Goal: Task Accomplishment & Management: Complete application form

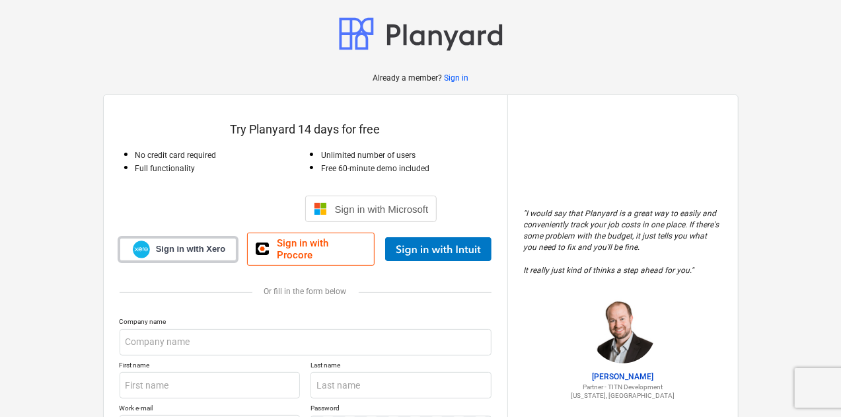
click at [193, 243] on span "Sign in with Xero" at bounding box center [190, 249] width 69 height 12
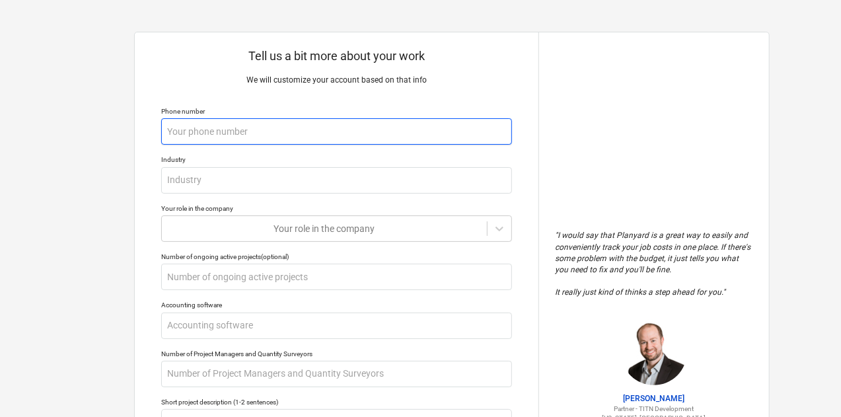
click at [219, 137] on input "text" at bounding box center [336, 131] width 351 height 26
type textarea "x"
type input "+"
type textarea "x"
type input "+9"
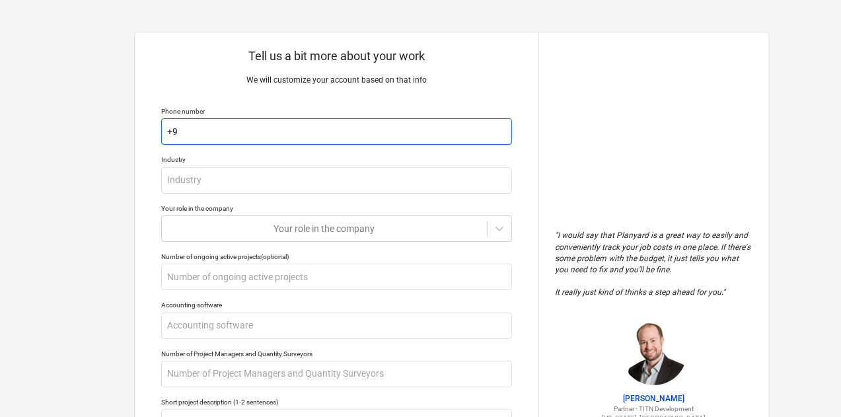
type textarea "x"
type input "+97"
type textarea "x"
type input "+971"
type textarea "x"
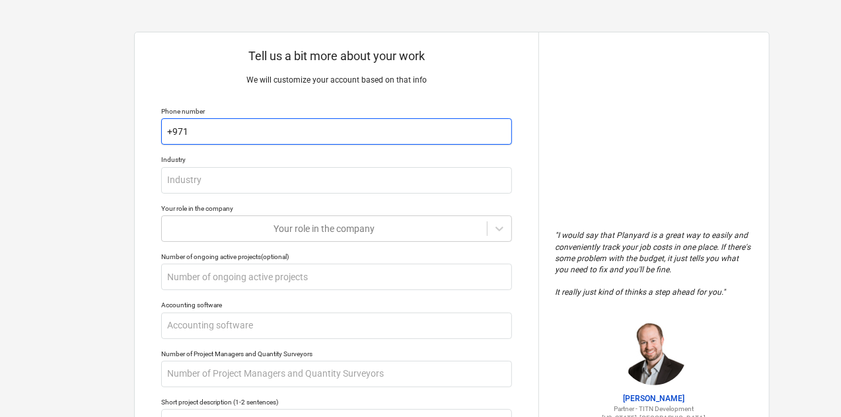
type input "+9715"
type textarea "x"
type input "+97152"
type textarea "x"
type input "+971523"
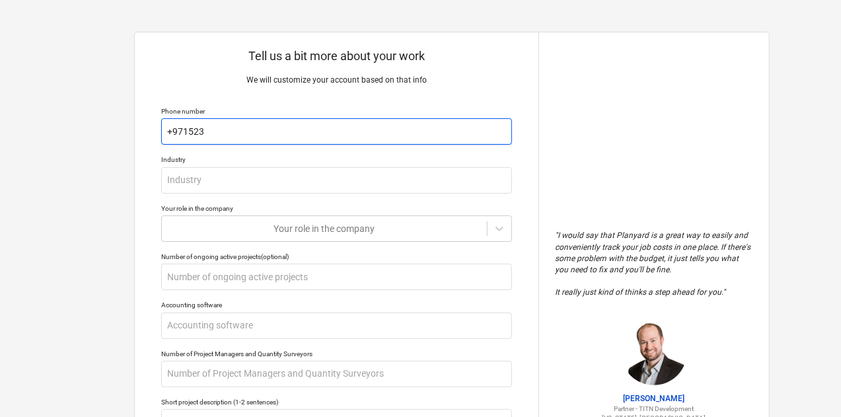
type textarea "x"
type input "+9715238"
type textarea "x"
type input "+97152383"
type textarea "x"
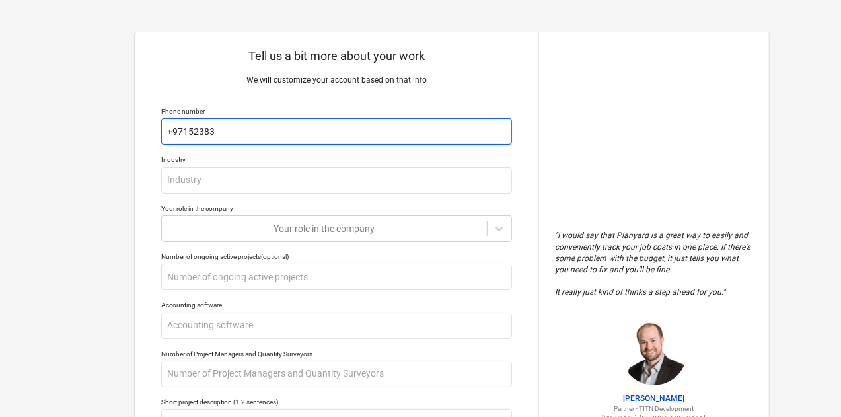
type input "[PHONE_NUMBER]"
type textarea "x"
type input "[PHONE_NUMBER]"
type textarea "x"
type input "[PHONE_NUMBER]"
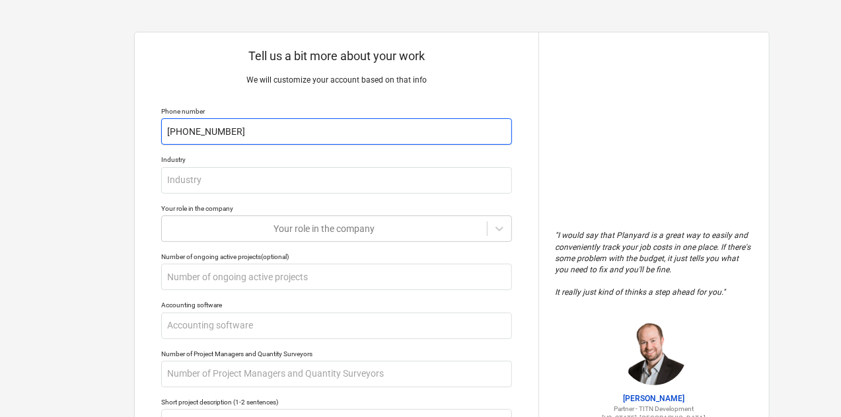
type textarea "x"
type input "[PHONE_NUMBER]"
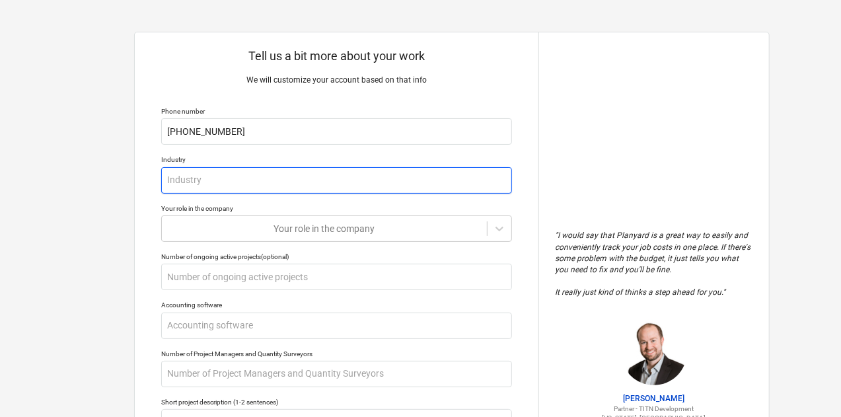
type textarea "x"
type input "C"
type textarea "x"
type input "P"
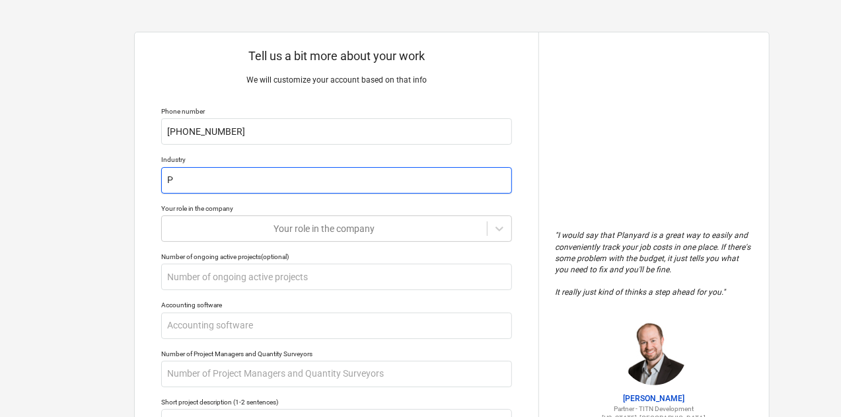
type textarea "x"
type input "Pr"
type textarea "x"
type input "Pro"
type textarea "x"
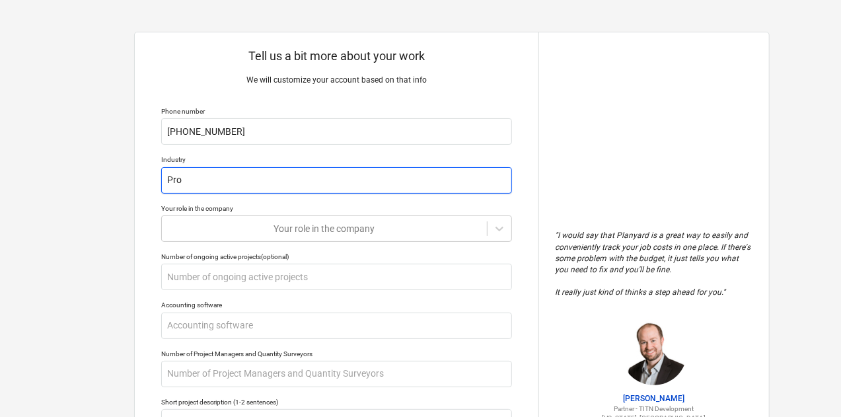
type input "Prop"
type textarea "x"
type input "Prope"
type textarea "x"
type input "Proper"
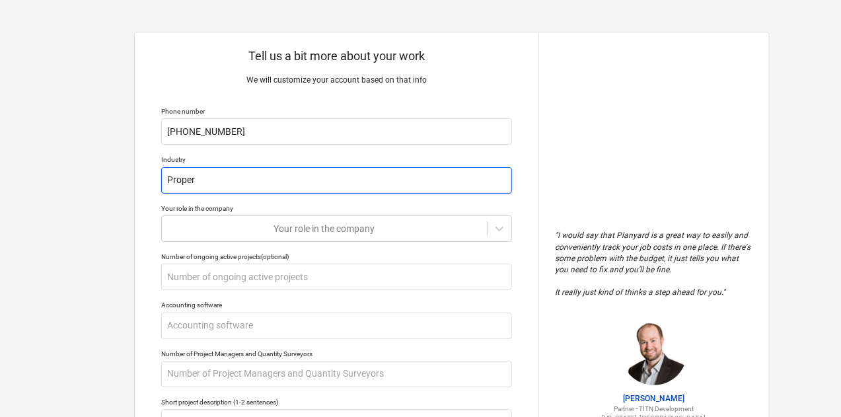
type textarea "x"
type input "Propert"
type textarea "x"
type input "Property"
type textarea "x"
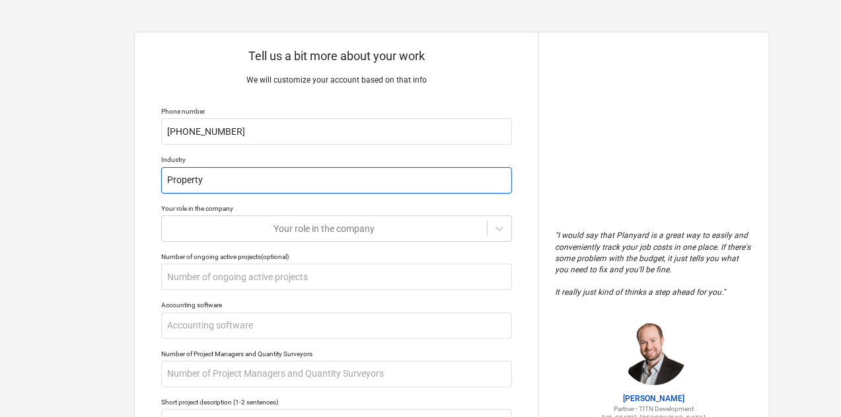
type input "Property"
type textarea "x"
type input "Property D"
type textarea "x"
type input "Property De"
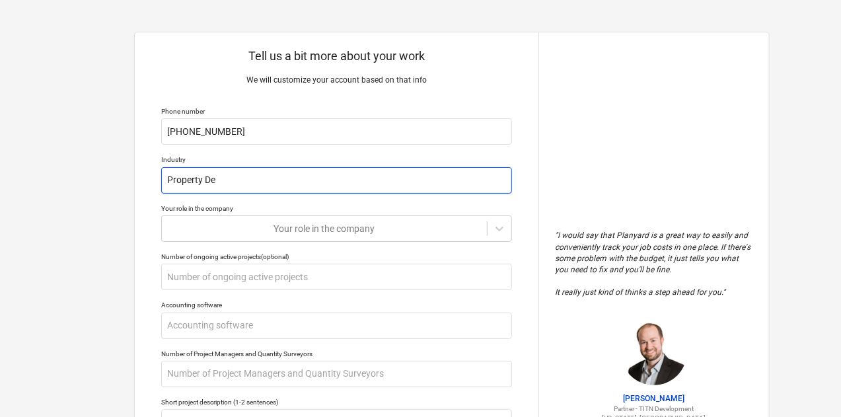
type textarea "x"
type input "Property Dev"
type textarea "x"
type input "Property Deve"
type textarea "x"
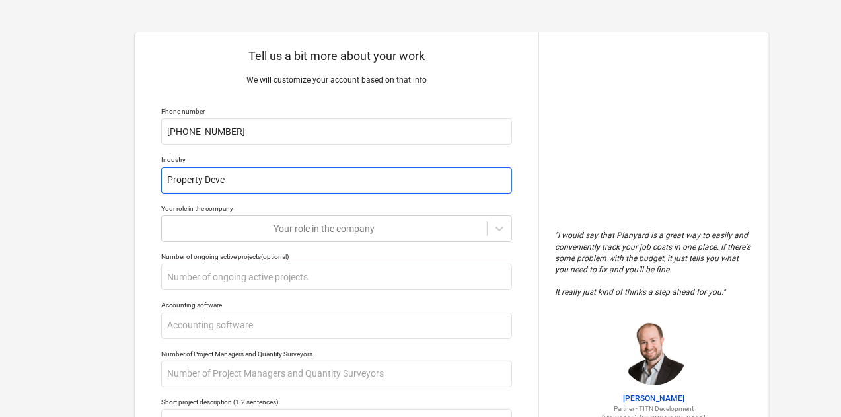
type input "Property Devel"
type textarea "x"
type input "Property Develo"
type textarea "x"
type input "Property Develop"
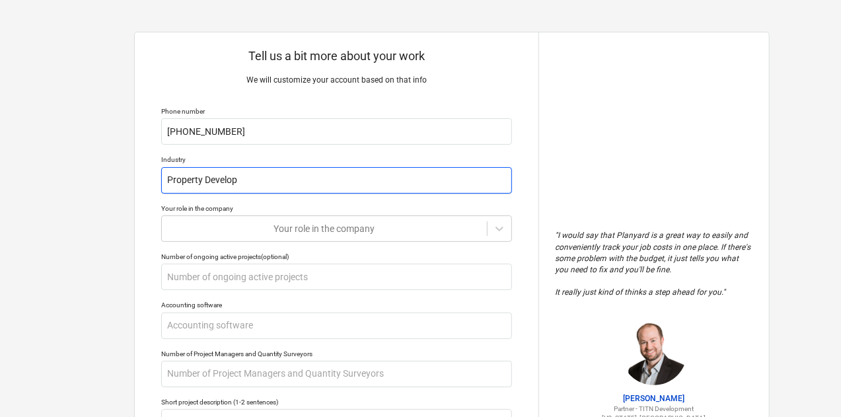
type textarea "x"
type input "Property Developm"
type textarea "x"
type input "Property Developme"
type textarea "x"
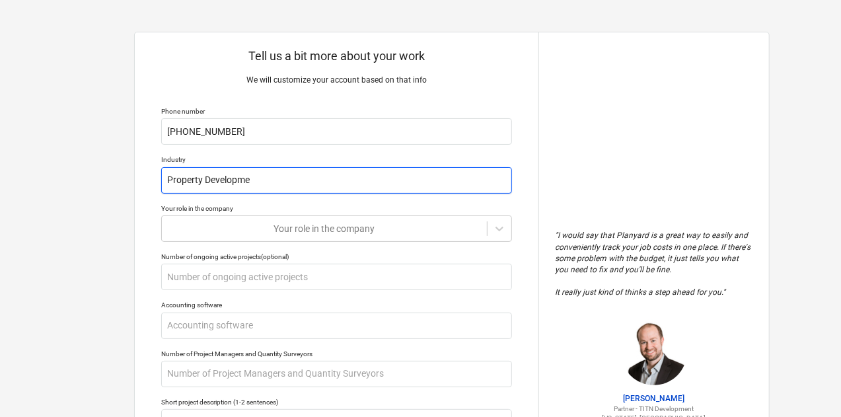
type input "Property Developmen"
type textarea "x"
type input "Property Development"
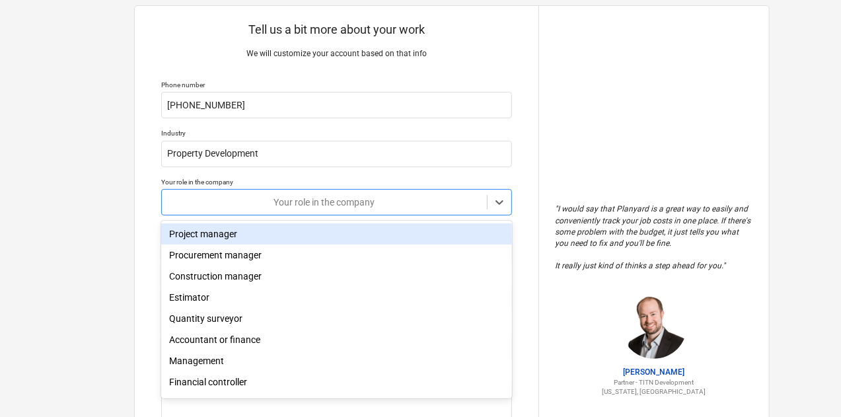
click at [377, 231] on body "Tell us a bit more about your work We will customize your account based on that…" at bounding box center [420, 188] width 841 height 429
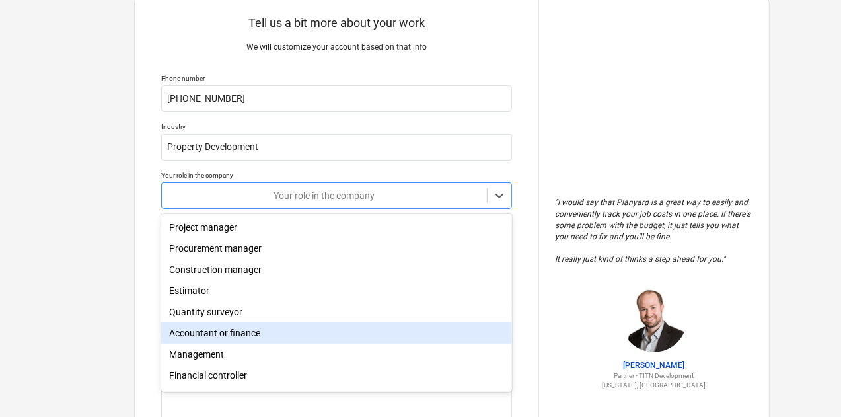
click at [223, 335] on div "Accountant or finance" at bounding box center [336, 332] width 351 height 21
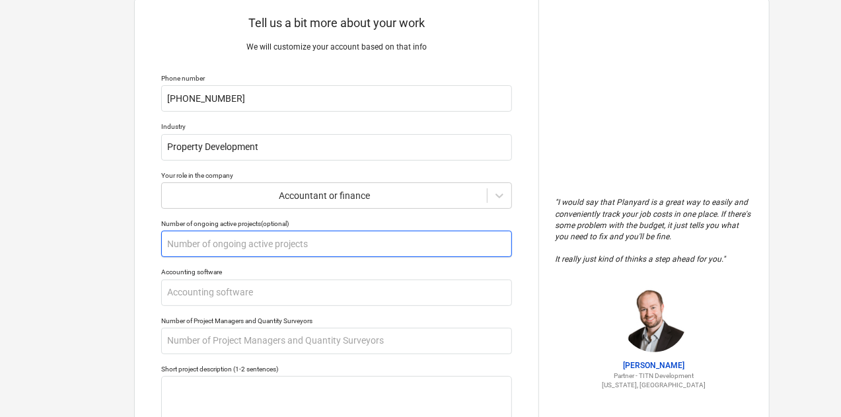
click at [231, 244] on input "text" at bounding box center [336, 244] width 351 height 26
type textarea "x"
type input "3"
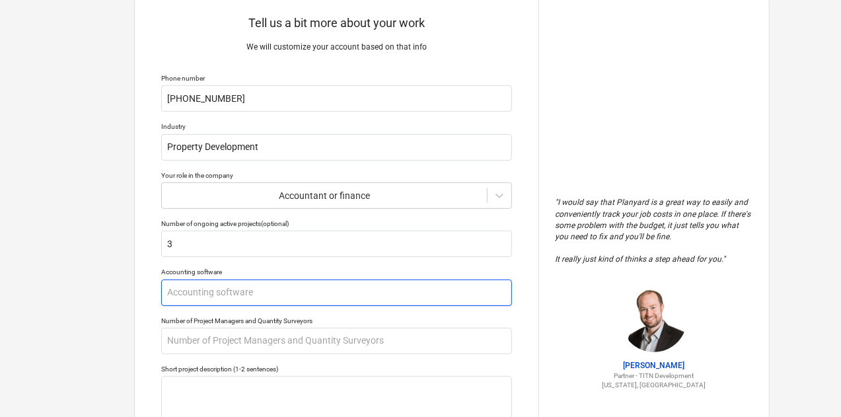
click at [201, 302] on input "text" at bounding box center [336, 292] width 351 height 26
click at [192, 288] on input "text" at bounding box center [336, 292] width 351 height 26
type textarea "x"
type input "X"
type textarea "x"
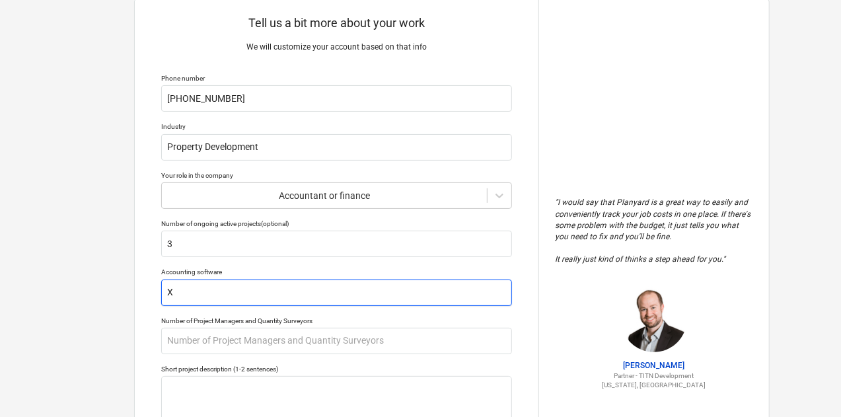
type input "Xe"
type textarea "x"
type input "Xer"
type textarea "x"
type input "Xero"
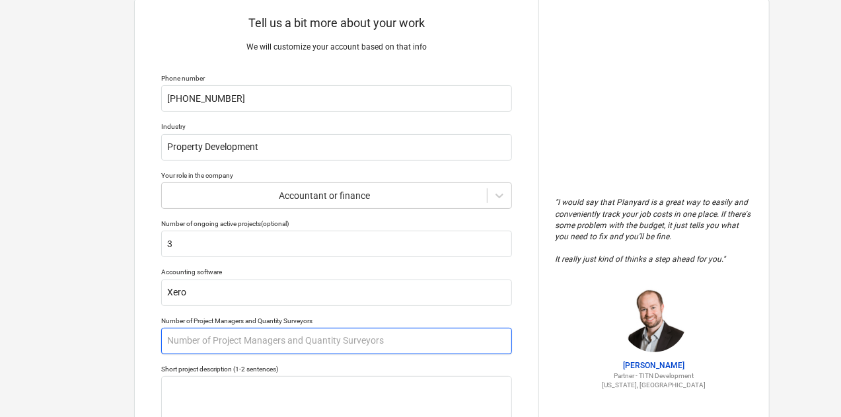
click at [213, 338] on input "text" at bounding box center [336, 341] width 351 height 26
type textarea "x"
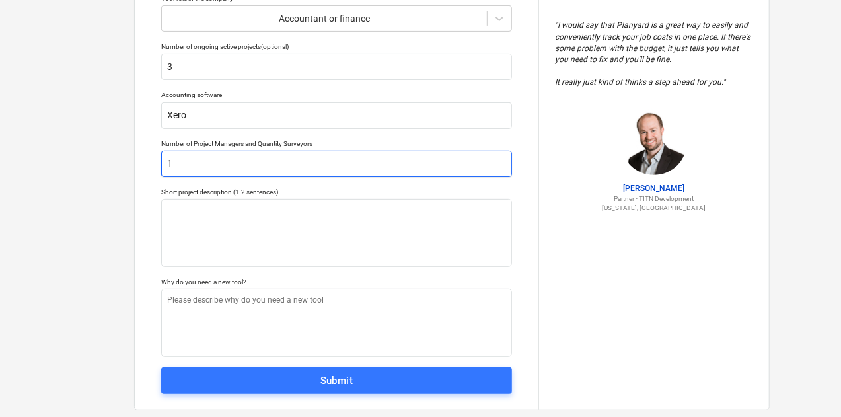
scroll to position [234, 0]
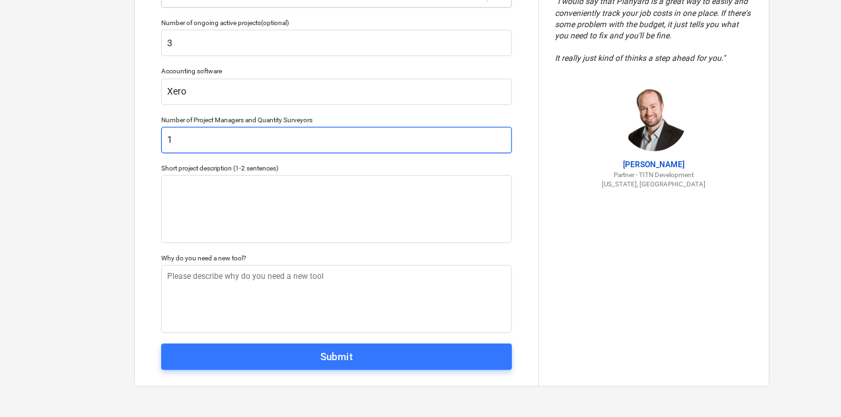
type input "1"
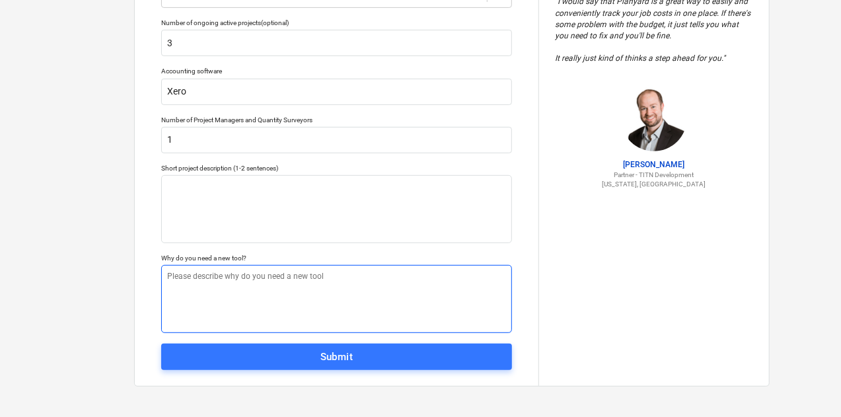
click at [247, 307] on textarea at bounding box center [336, 299] width 351 height 68
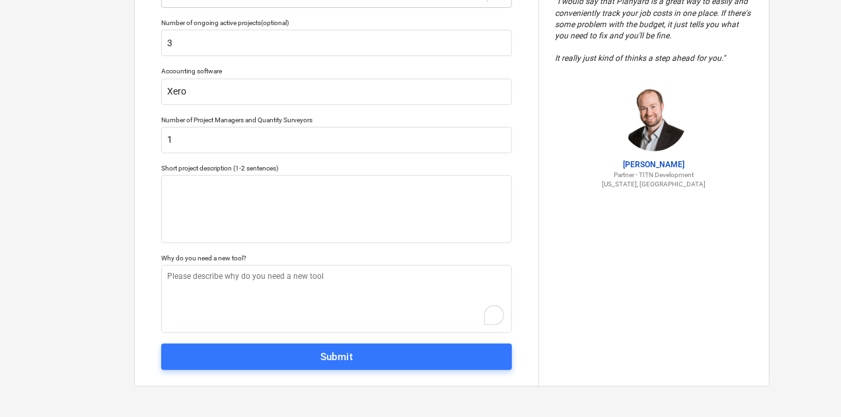
click at [292, 355] on span "Submit" at bounding box center [337, 356] width 322 height 17
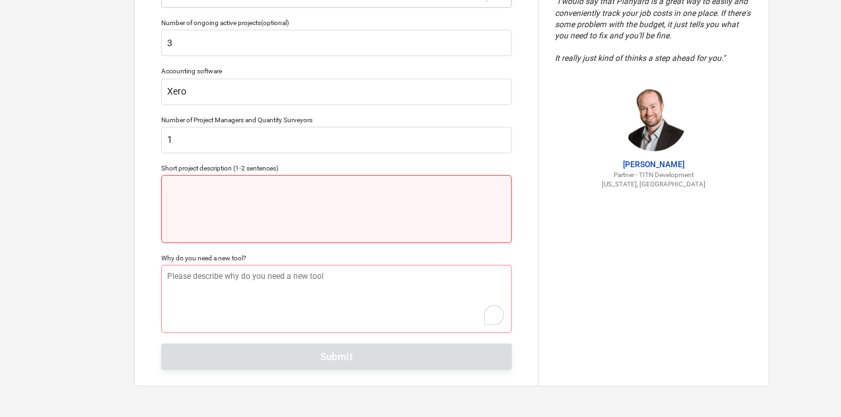
click at [256, 212] on textarea at bounding box center [336, 209] width 351 height 68
type textarea "x"
type textarea "P"
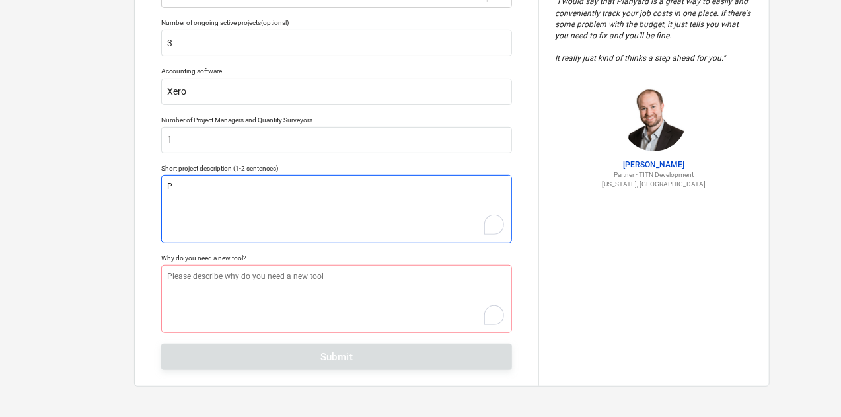
type textarea "x"
type textarea "Pr"
type textarea "x"
type textarea "Pro"
type textarea "x"
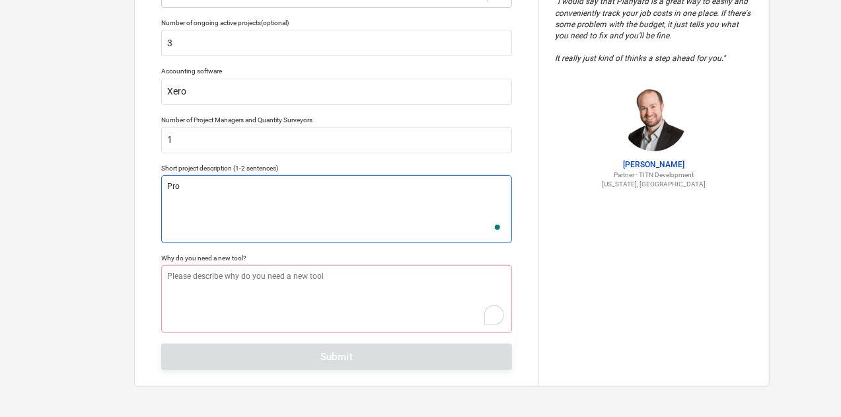
type textarea "Prop"
type textarea "x"
type textarea "Prope"
type textarea "x"
type textarea "Proper"
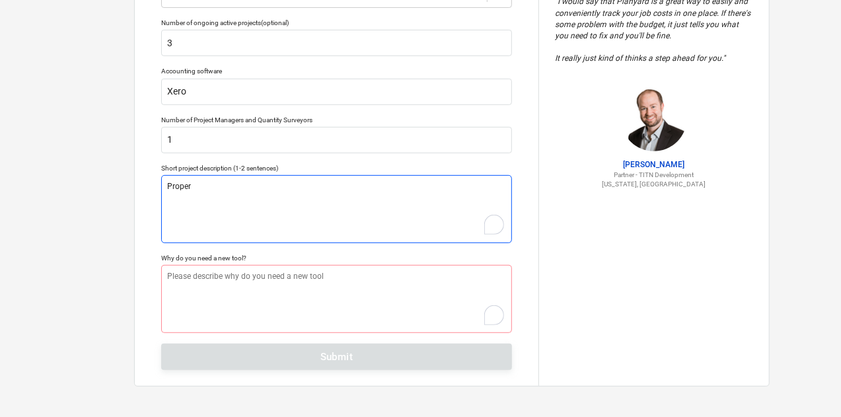
type textarea "x"
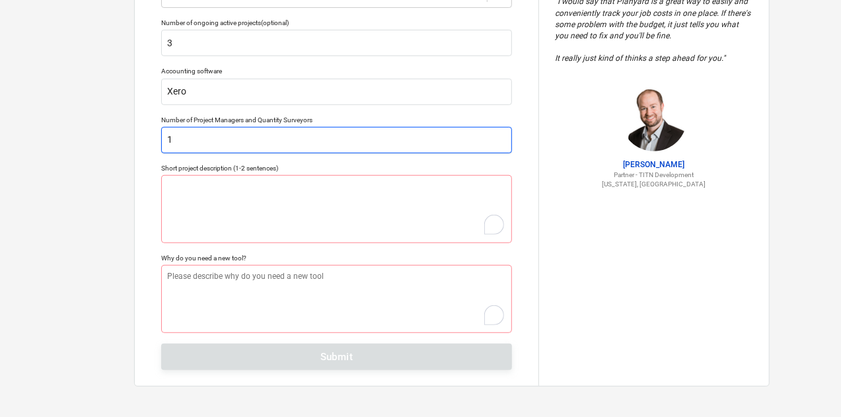
click at [275, 145] on input "1" at bounding box center [336, 140] width 351 height 26
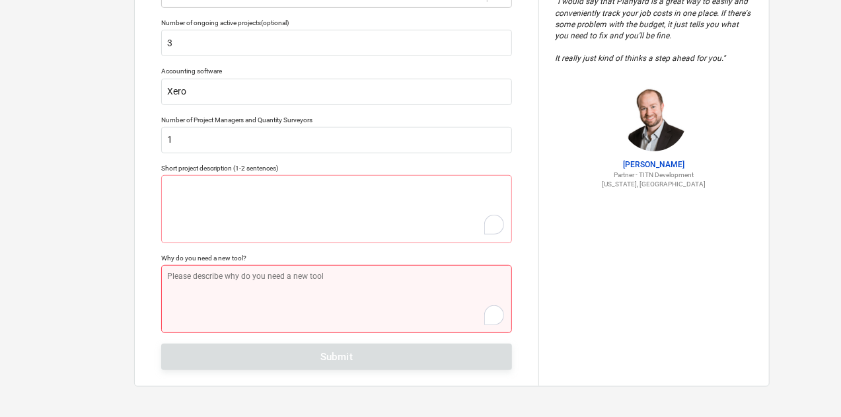
click at [303, 305] on textarea "To enrich screen reader interactions, please activate Accessibility in Grammarl…" at bounding box center [336, 299] width 351 height 68
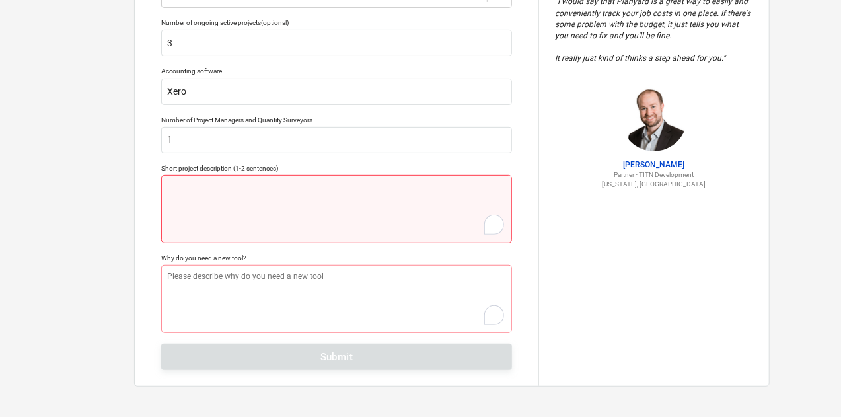
click at [248, 200] on textarea "To enrich screen reader interactions, please activate Accessibility in Grammarl…" at bounding box center [336, 209] width 351 height 68
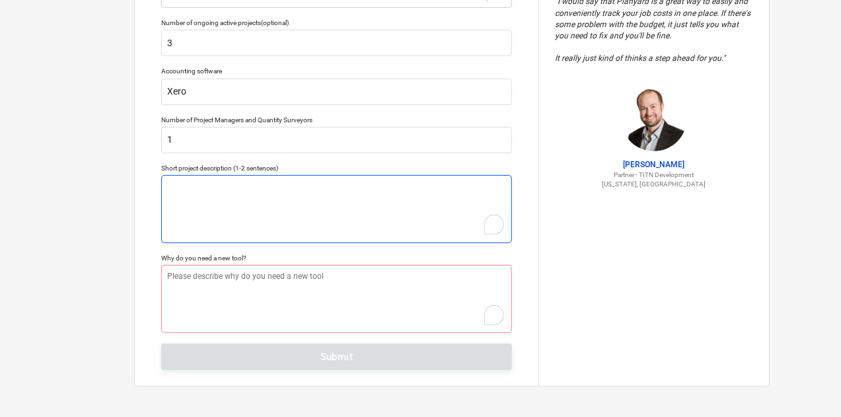
type textarea "x"
type textarea "P"
type textarea "x"
type textarea "Pr"
type textarea "x"
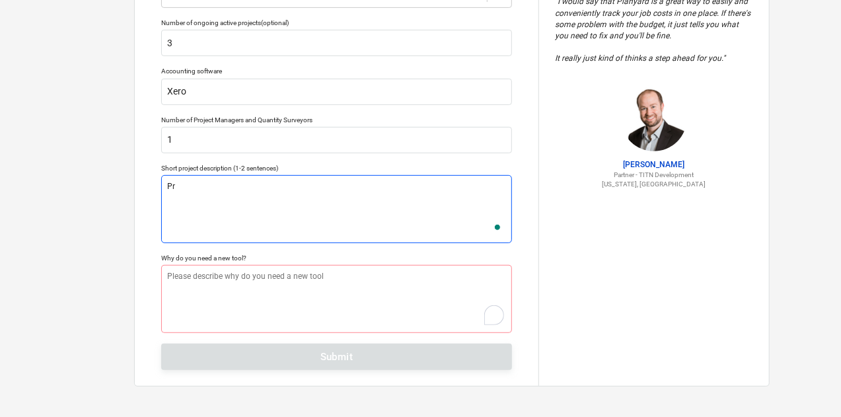
type textarea "Pro"
type textarea "x"
type textarea "Proj"
type textarea "x"
type textarea "Proje"
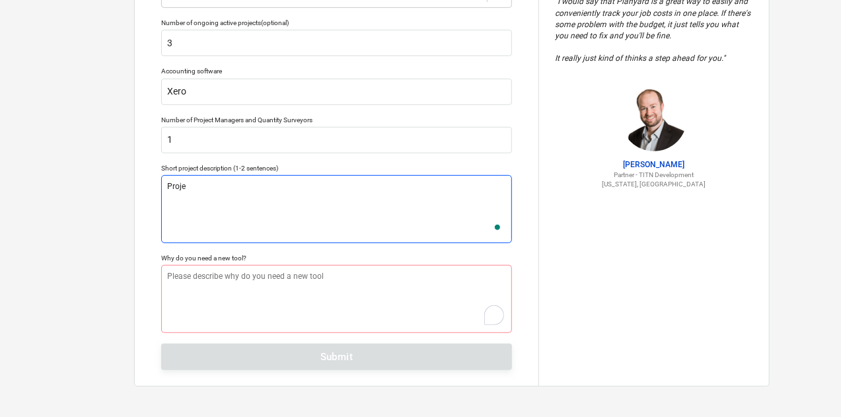
type textarea "x"
type textarea "Projec"
type textarea "x"
type textarea "Project"
type textarea "x"
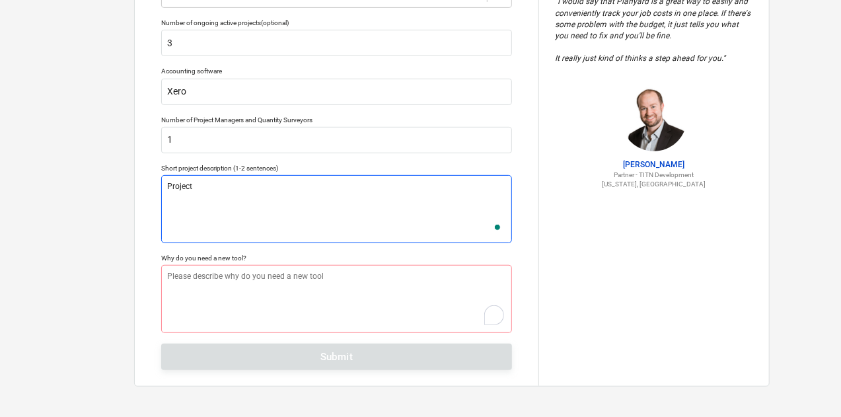
type textarea "Project"
type textarea "x"
type textarea "Project i"
type textarea "x"
type textarea "Project in"
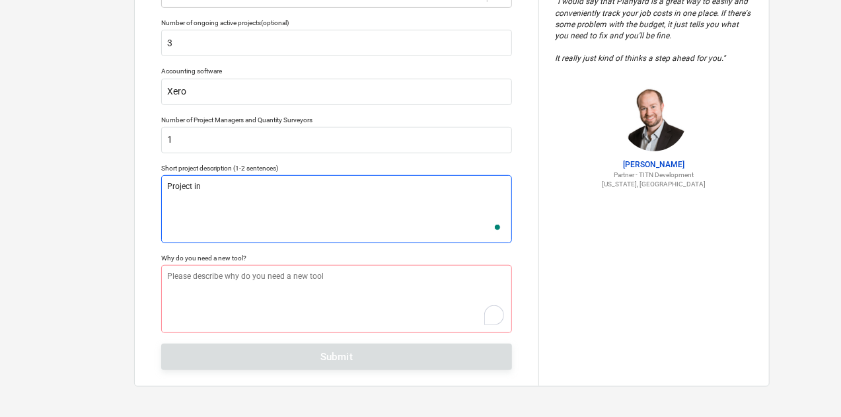
type textarea "x"
type textarea "Project inv"
type textarea "x"
type textarea "Project invo"
type textarea "x"
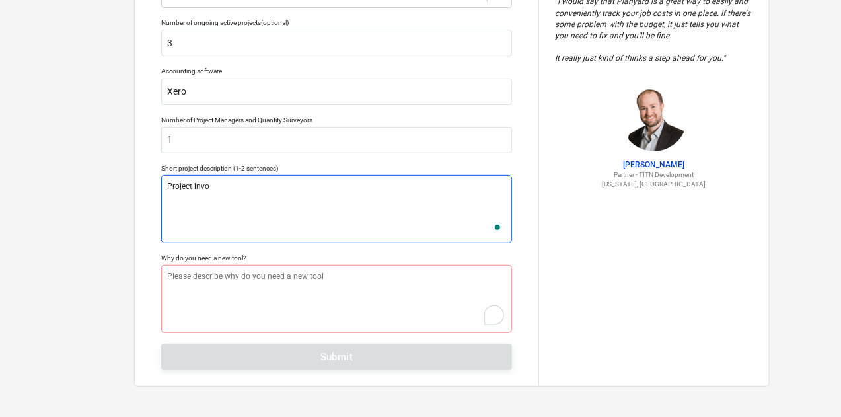
type textarea "Project invol"
type textarea "x"
type textarea "Project involv"
type textarea "x"
type textarea "Project involve"
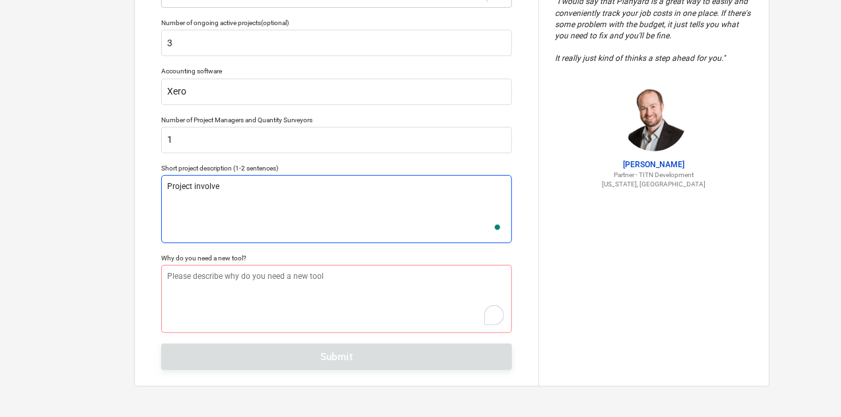
type textarea "x"
type textarea "Project involved"
type textarea "x"
type textarea "Project involved"
type textarea "x"
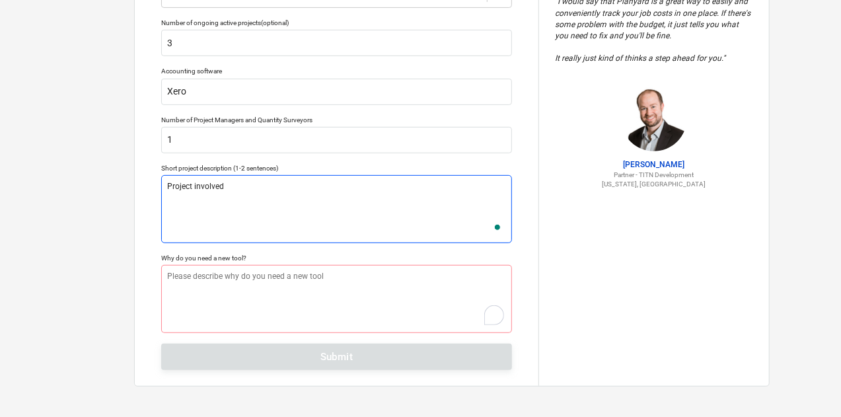
type textarea "Project involved i"
type textarea "x"
type textarea "Project involved in"
type textarea "x"
type textarea "Project involved in"
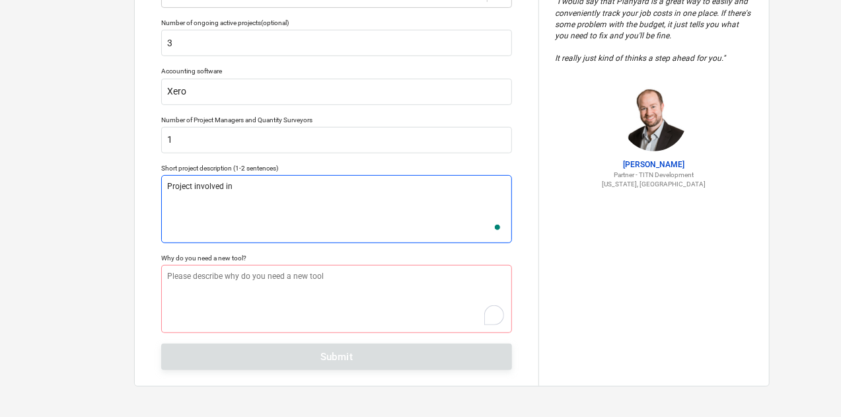
type textarea "x"
type textarea "Project involved in a"
type textarea "x"
type textarea "Project involved in ac"
type textarea "x"
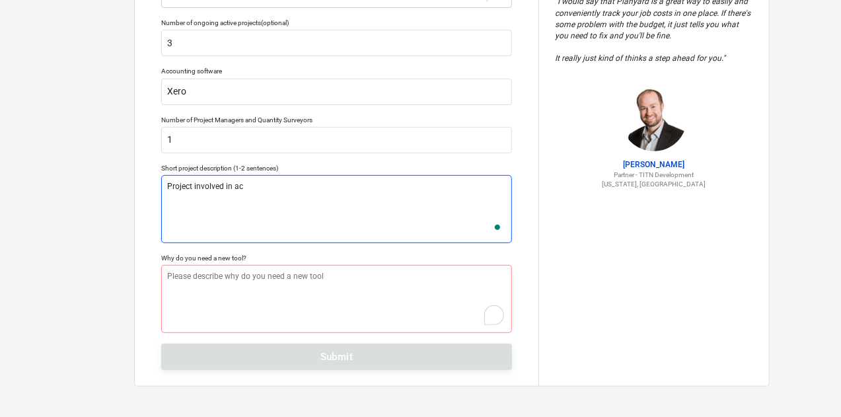
type textarea "Project involved in acq"
type textarea "x"
type textarea "Project involved in acqu"
type textarea "x"
type textarea "Project involved in acqui"
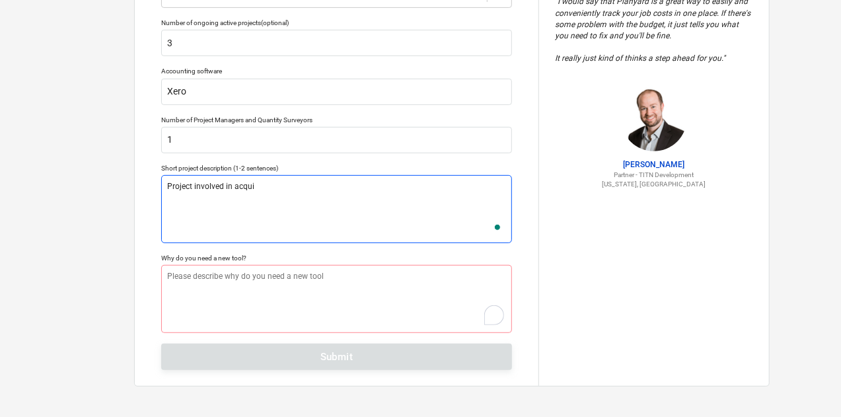
type textarea "x"
type textarea "Project involved in acquii"
type textarea "x"
type textarea "Project involved in acquiis"
type textarea "x"
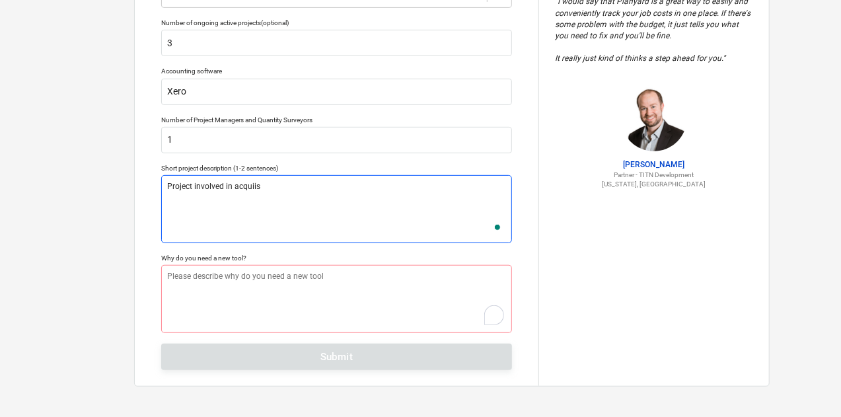
type textarea "Project involved in acquiisi"
type textarea "x"
type textarea "Project involved in acquiisit"
type textarea "x"
type textarea "Project involved in acquiisiti"
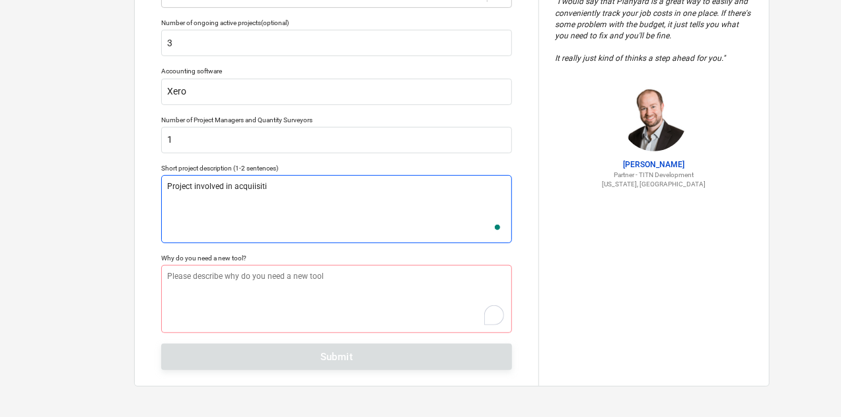
type textarea "x"
type textarea "Project involved in acquiisitio"
type textarea "x"
type textarea "Project involved in acquiisition"
type textarea "x"
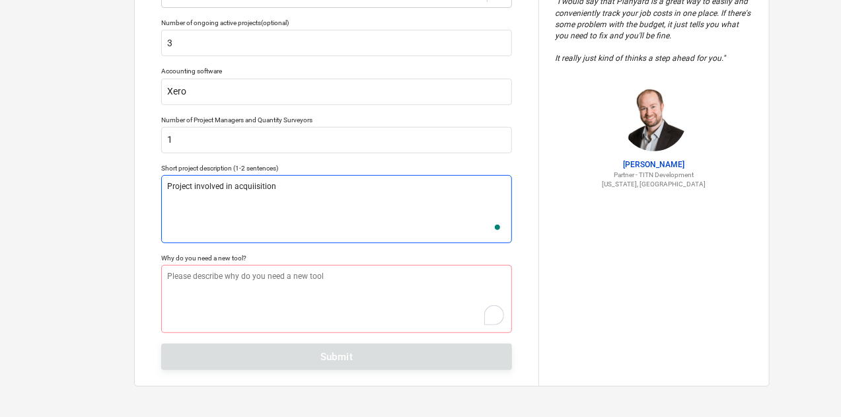
type textarea "Project involved in acquiisition"
type textarea "x"
type textarea "Project involved in acquiisition o"
type textarea "x"
type textarea "Project involved in acquiisition of"
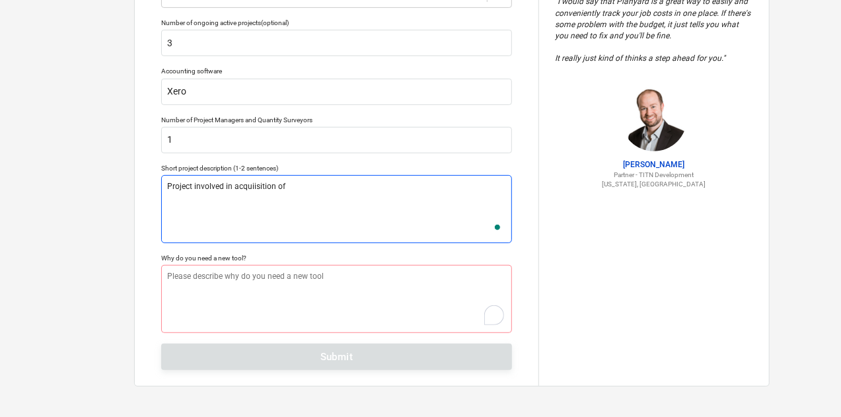
type textarea "x"
type textarea "Project involved in acquiisition of"
type textarea "x"
type textarea "Project involved in acquiisition of p"
type textarea "x"
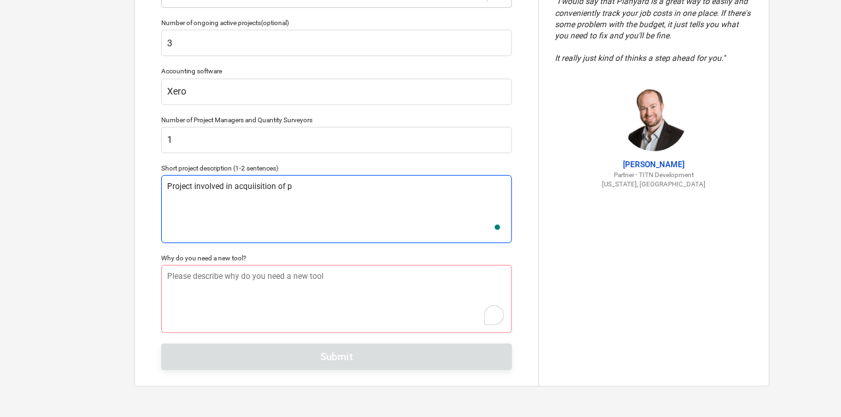
type textarea "Project involved in acquiisition of pr"
type textarea "x"
type textarea "Project involved in acquiisition of pro"
type textarea "x"
type textarea "Project involved in acquiisition of prop"
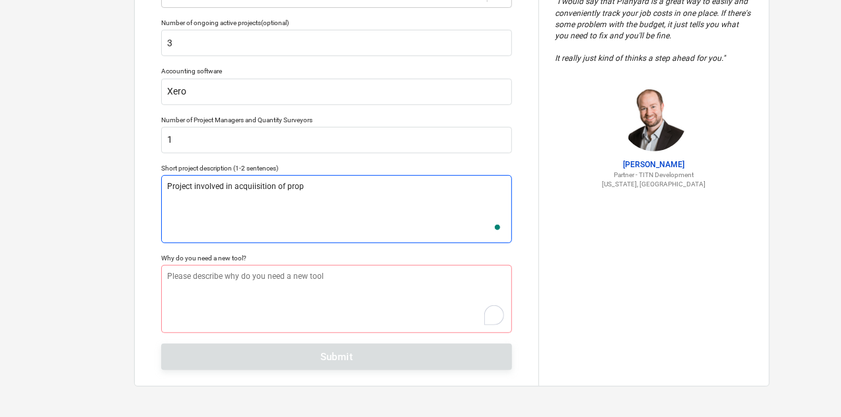
type textarea "x"
type textarea "Project involved in acquiisition of prope"
type textarea "x"
type textarea "Project involved in acquiisition of proper"
type textarea "x"
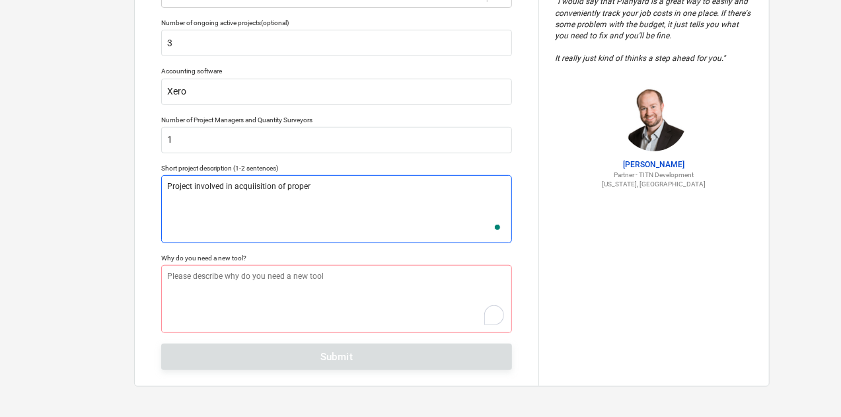
type textarea "Project involved in acquiisition of propert"
type textarea "x"
type textarea "Project involved in acquiisition of properti"
type textarea "x"
type textarea "Project involved in acquiisition of propertie"
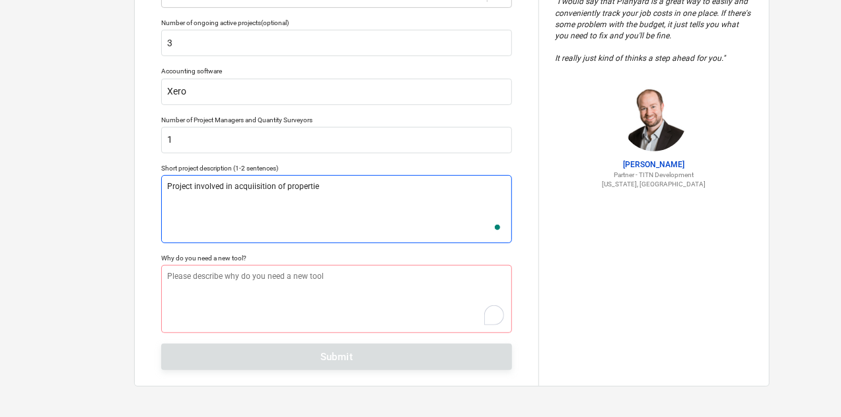
type textarea "x"
type textarea "Project involved in acquiisition of properties"
type textarea "x"
type textarea "Project involved in acquiisition of properties,"
type textarea "x"
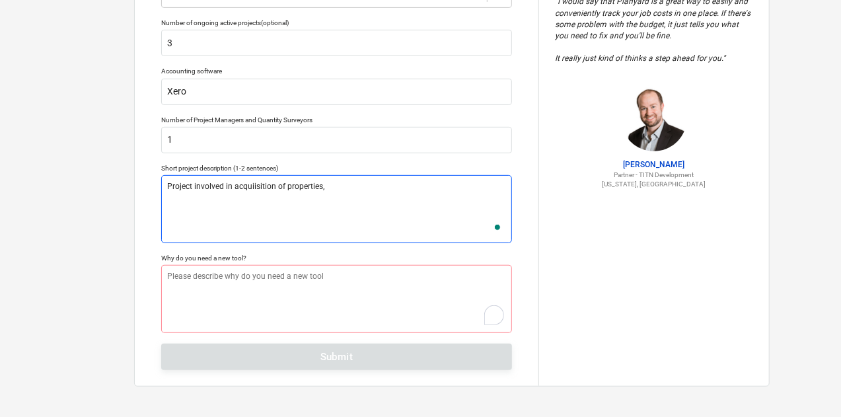
type textarea "Project involved in acquiisition of properties,"
type textarea "x"
type textarea "Project involved in acquiisition of properties, r"
type textarea "x"
type textarea "Project involved in acquiisition of properties, re"
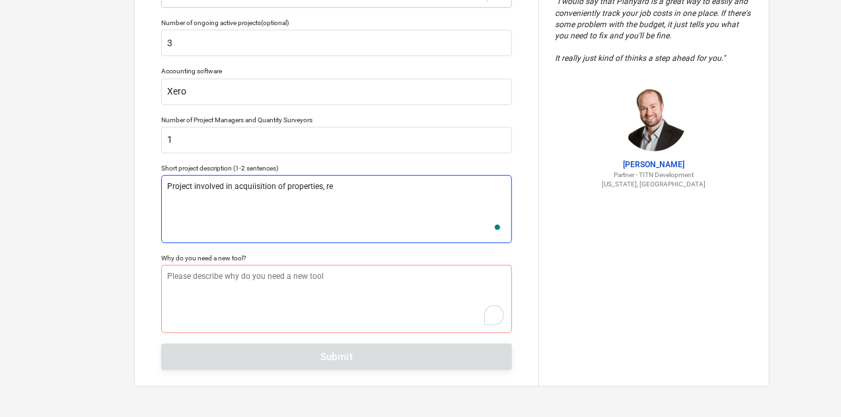
type textarea "x"
type textarea "Project involved in acquiisition of properties, ren"
type textarea "x"
type textarea "Project involved in acquiisition of properties, reno"
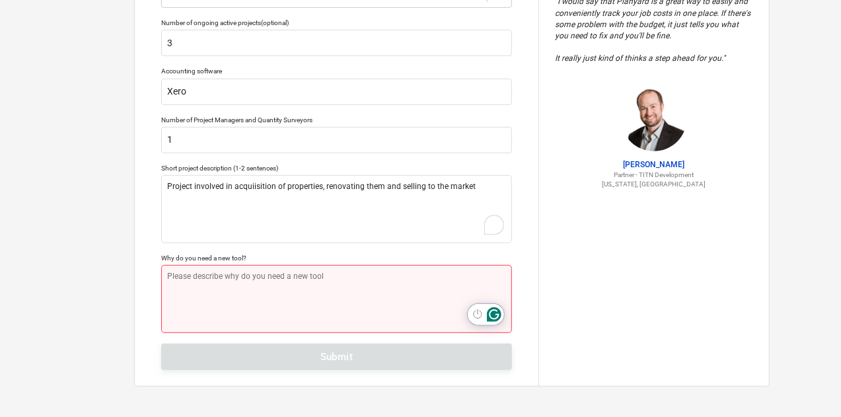
click at [226, 298] on textarea "To enrich screen reader interactions, please activate Accessibility in Grammarl…" at bounding box center [336, 299] width 351 height 68
click at [185, 272] on textarea "To enrich screen reader interactions, please activate Accessibility in Grammarl…" at bounding box center [336, 299] width 351 height 68
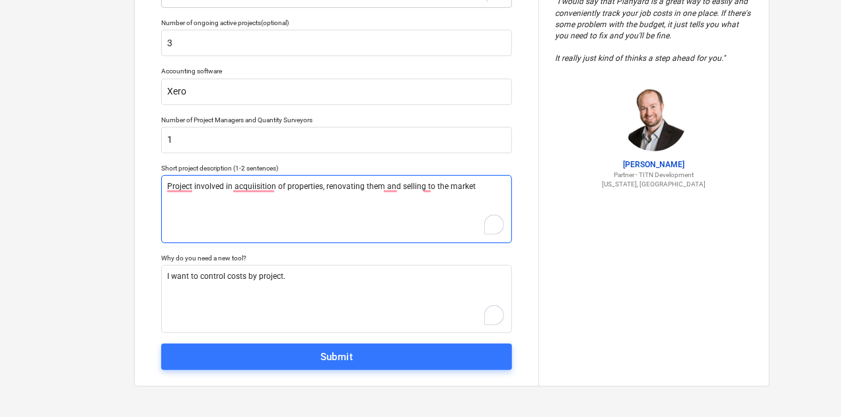
drag, startPoint x: 246, startPoint y: 193, endPoint x: 235, endPoint y: 187, distance: 12.7
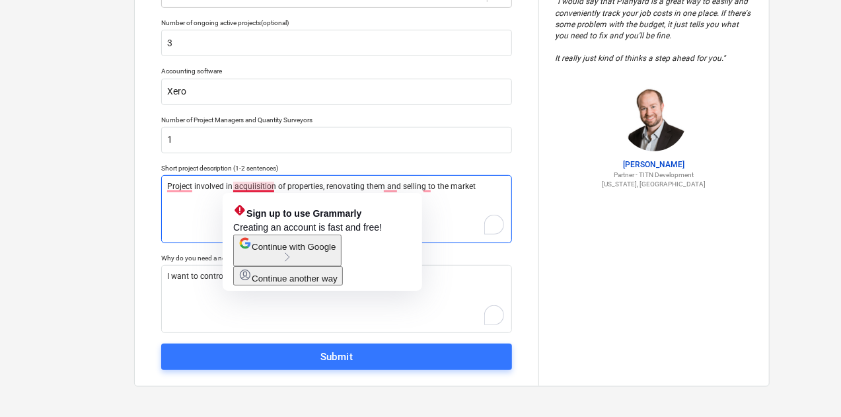
drag, startPoint x: 235, startPoint y: 187, endPoint x: 225, endPoint y: 187, distance: 9.3
click at [225, 187] on textarea "Project involved in acquiisition of properties, renovating them and selling to …" at bounding box center [336, 209] width 351 height 68
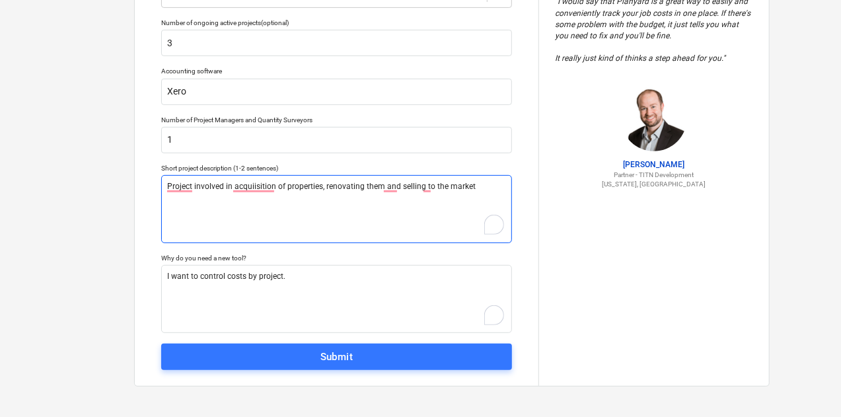
click at [249, 186] on textarea "Project involved in acquiisition of properties, renovating them and selling to …" at bounding box center [336, 209] width 351 height 68
drag, startPoint x: 249, startPoint y: 186, endPoint x: 241, endPoint y: 207, distance: 22.0
click at [241, 207] on textarea "Project involved in acquiisition of properties, renovating them and selling to …" at bounding box center [336, 209] width 351 height 68
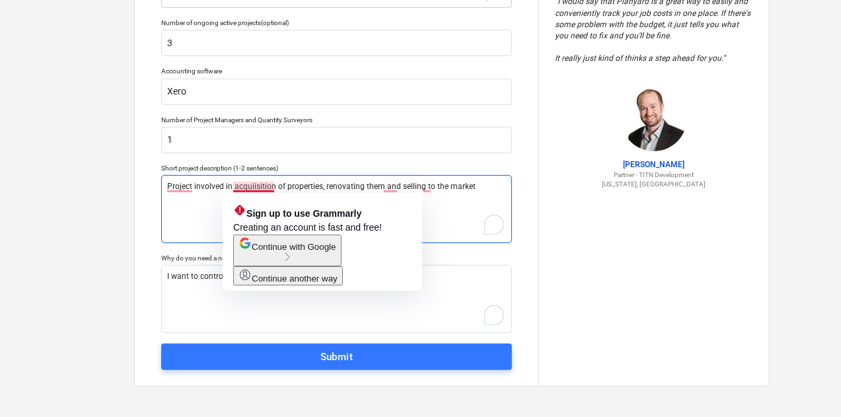
click at [254, 189] on textarea "Project involved in acquiisition of properties, renovating them and selling to …" at bounding box center [336, 209] width 351 height 68
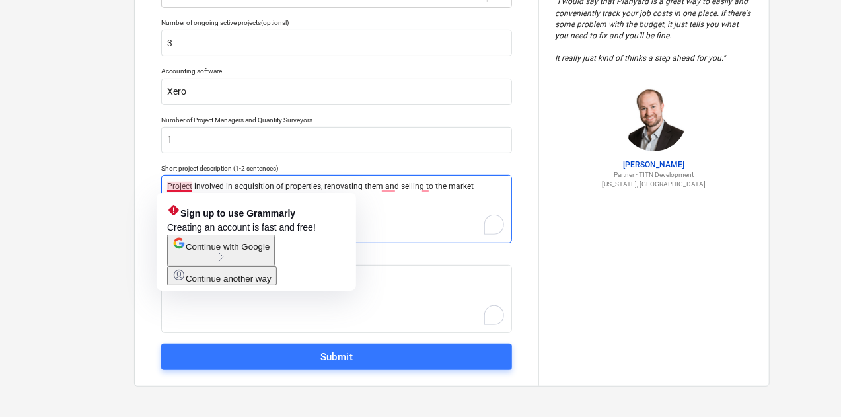
click at [176, 186] on textarea "Project involved in acquisition of properties, renovating them and selling to t…" at bounding box center [336, 209] width 351 height 68
click at [174, 180] on textarea "Project involved in acquisition of properties, renovating them and selling to t…" at bounding box center [336, 209] width 351 height 68
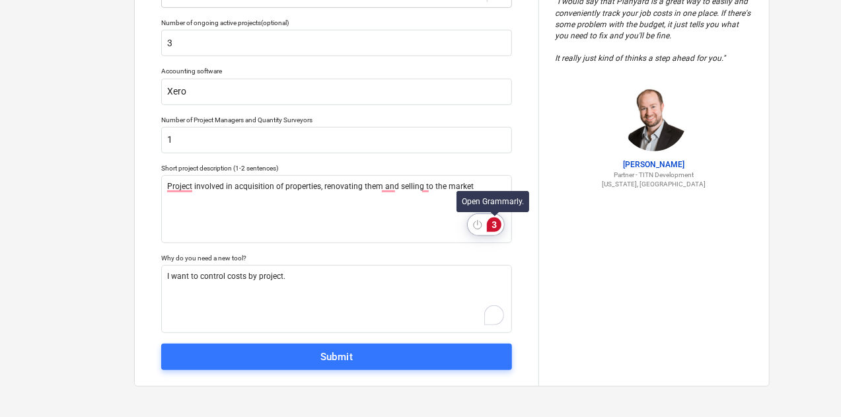
click at [492, 223] on div "3" at bounding box center [494, 224] width 15 height 15
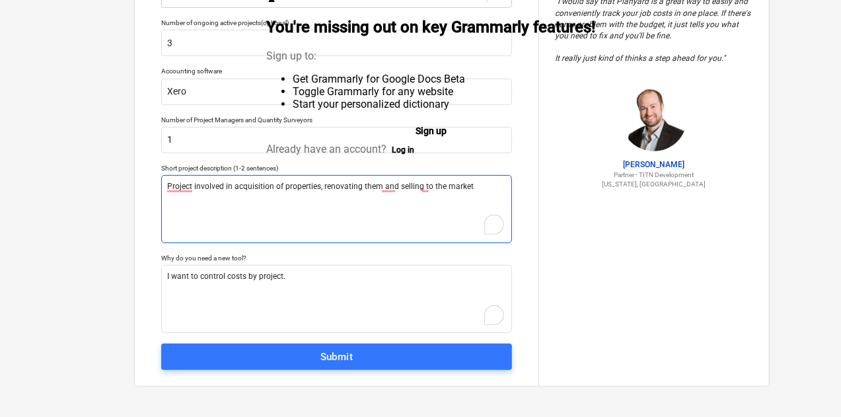
click at [411, 225] on textarea "Project involved in acquisition of properties, renovating them and selling to t…" at bounding box center [336, 209] width 351 height 68
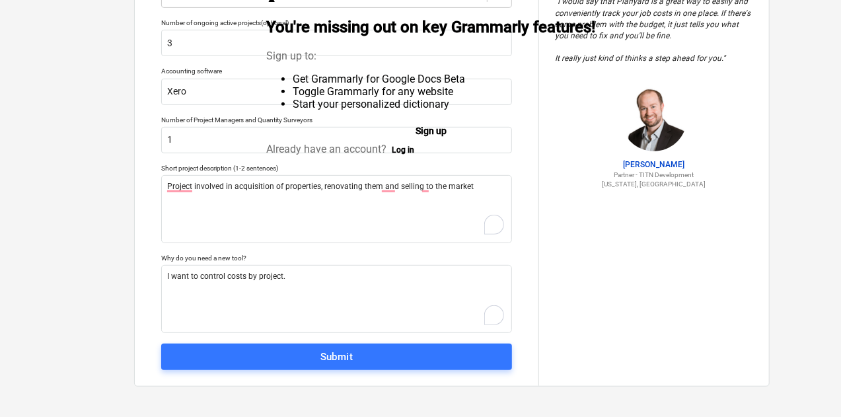
click at [338, 360] on div "Submit" at bounding box center [336, 356] width 33 height 17
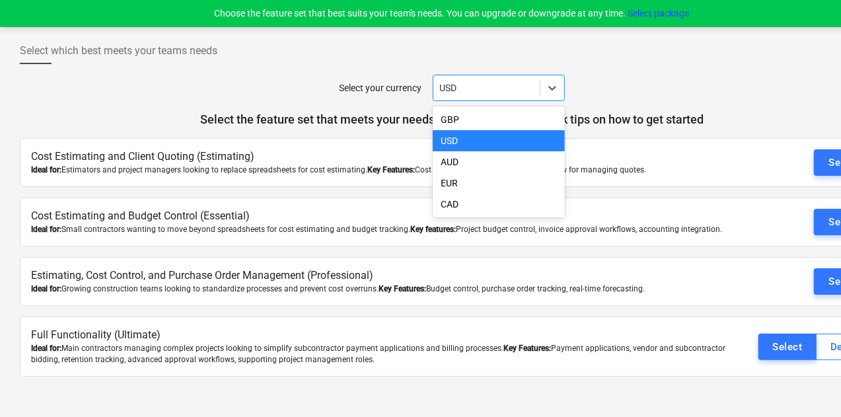
click at [279, 232] on div "Ideal for: Small contractors wanting to move beyond spreadsheets for cost estim…" at bounding box center [382, 229] width 702 height 11
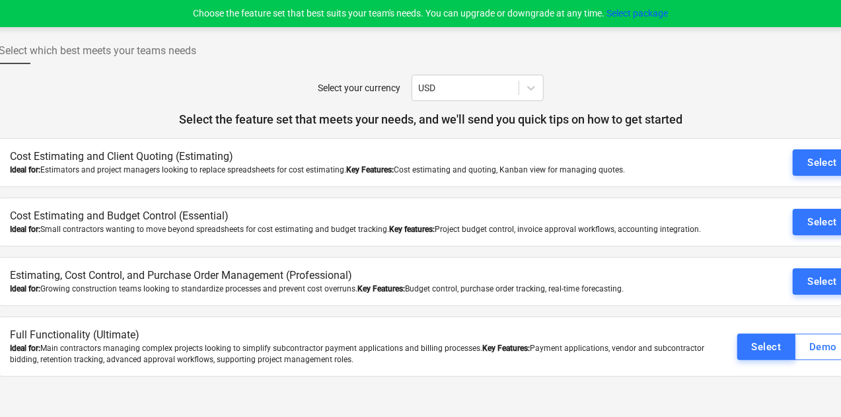
scroll to position [0, 62]
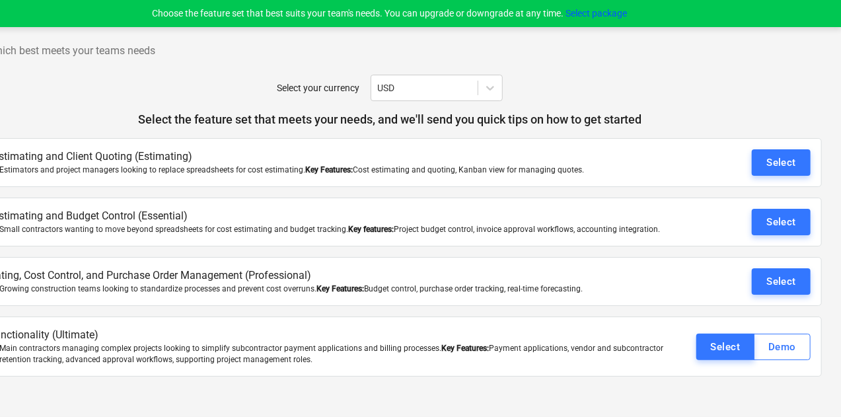
click at [780, 227] on div "Select" at bounding box center [781, 221] width 30 height 17
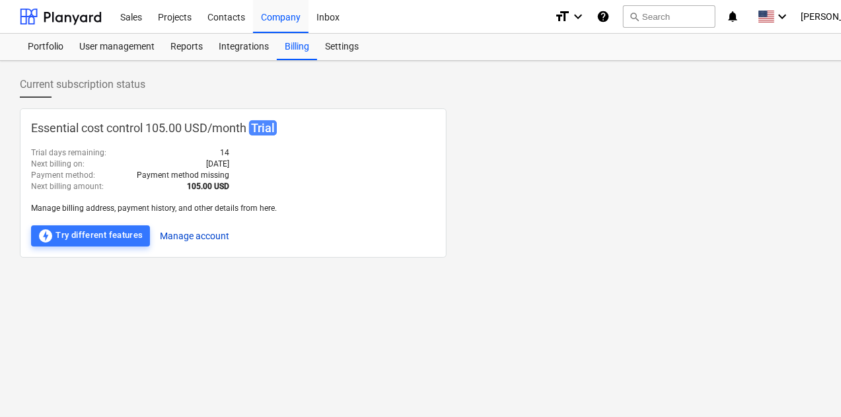
click at [198, 236] on button "Manage account" at bounding box center [195, 235] width 69 height 21
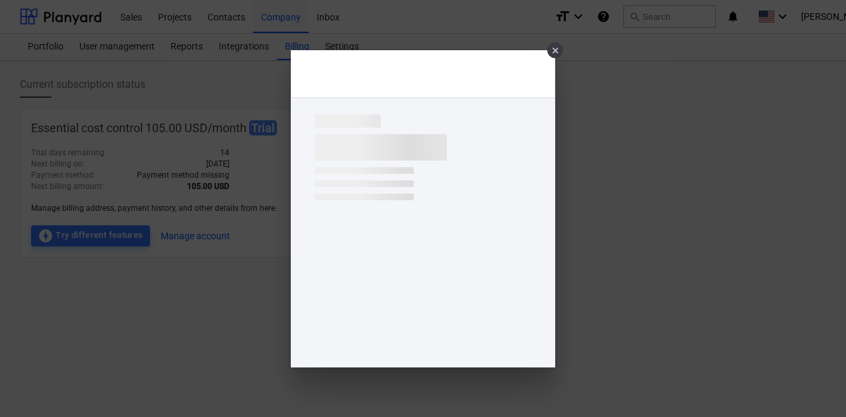
click at [554, 50] on div "×" at bounding box center [555, 50] width 16 height 16
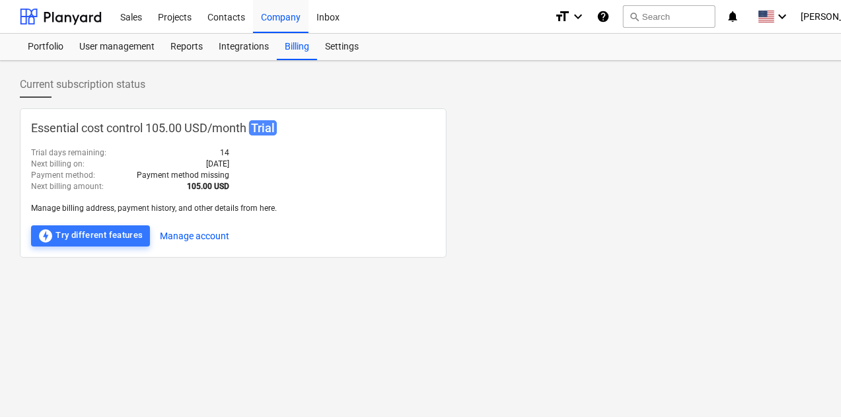
click at [83, 13] on div at bounding box center [61, 16] width 82 height 33
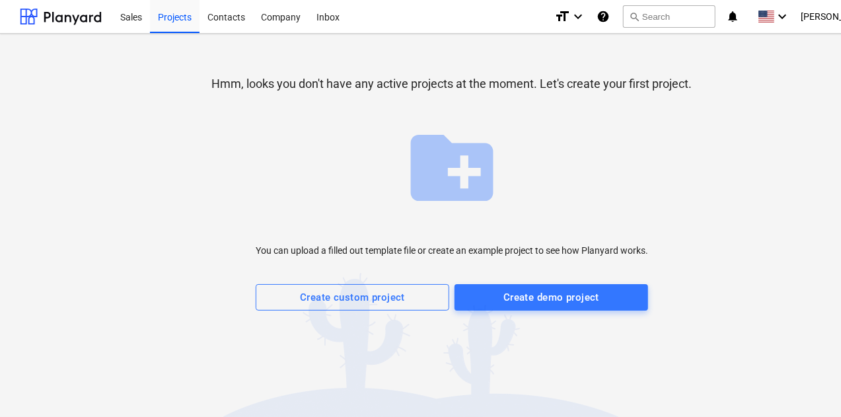
click at [75, 27] on div at bounding box center [61, 16] width 82 height 33
click at [790, 16] on icon "keyboard_arrow_down" at bounding box center [782, 17] width 16 height 16
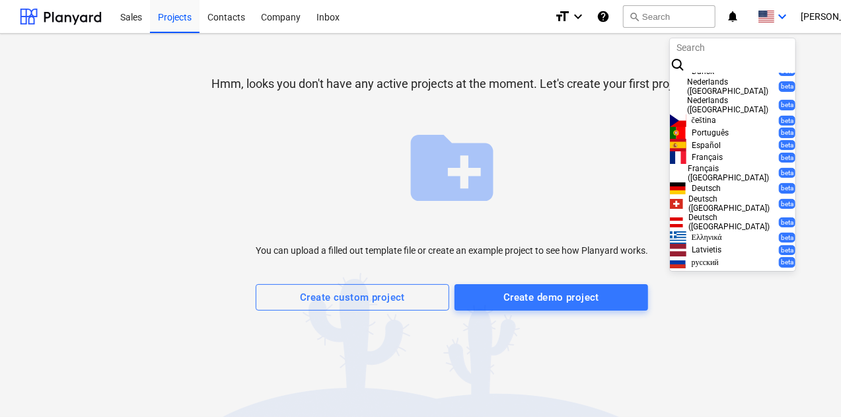
scroll to position [357, 0]
click at [760, 320] on div at bounding box center [420, 208] width 841 height 417
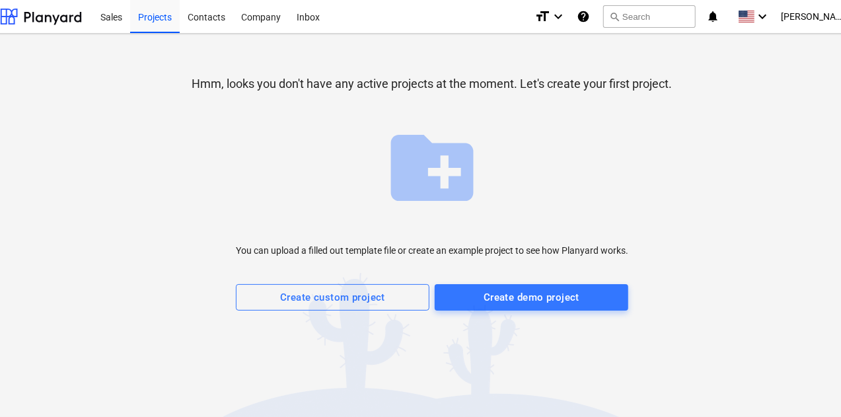
scroll to position [0, 62]
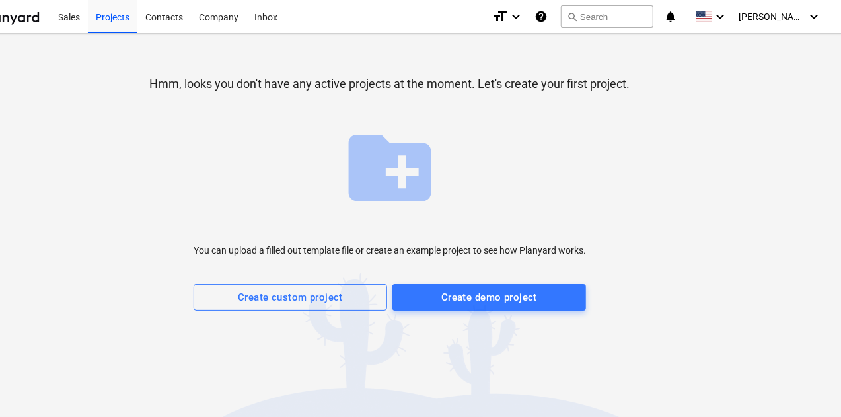
click at [815, 24] on icon "keyboard_arrow_down" at bounding box center [814, 17] width 16 height 16
click at [780, 75] on div "Settings" at bounding box center [801, 80] width 42 height 11
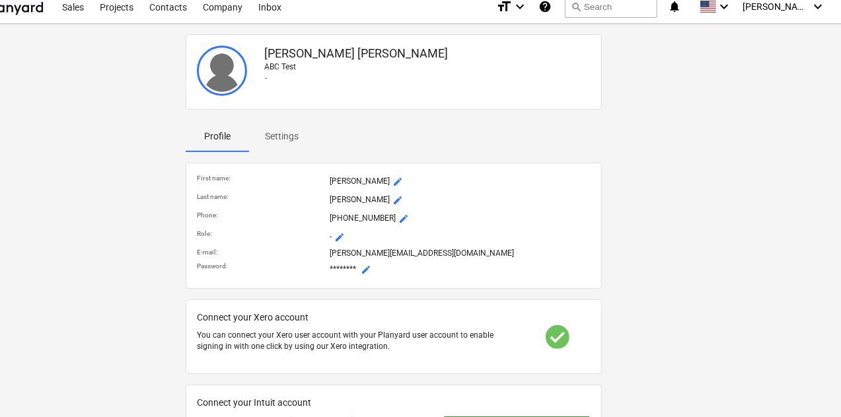
scroll to position [5, 58]
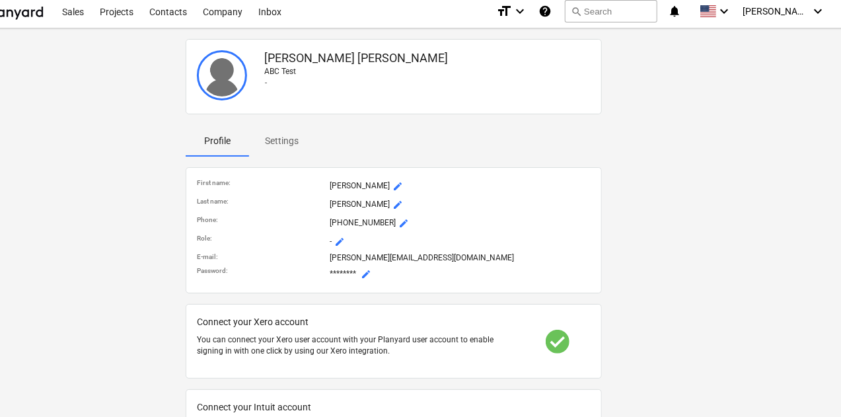
click at [272, 145] on p "Settings" at bounding box center [282, 141] width 34 height 14
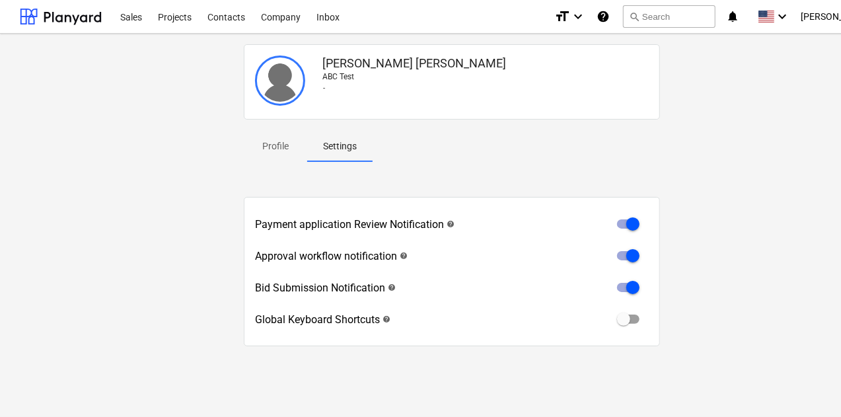
click at [337, 53] on div "Oleksandr Polishchuk ABC Test -" at bounding box center [485, 81] width 337 height 63
click at [287, 26] on div "Company" at bounding box center [281, 16] width 56 height 34
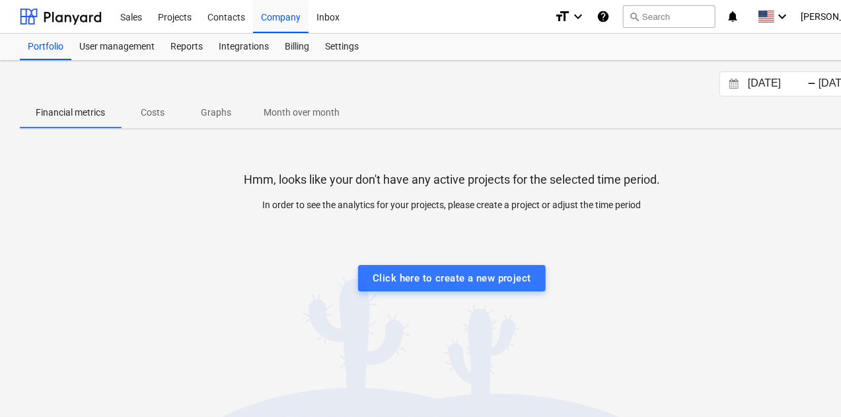
click at [165, 123] on button "Costs" at bounding box center [152, 112] width 63 height 32
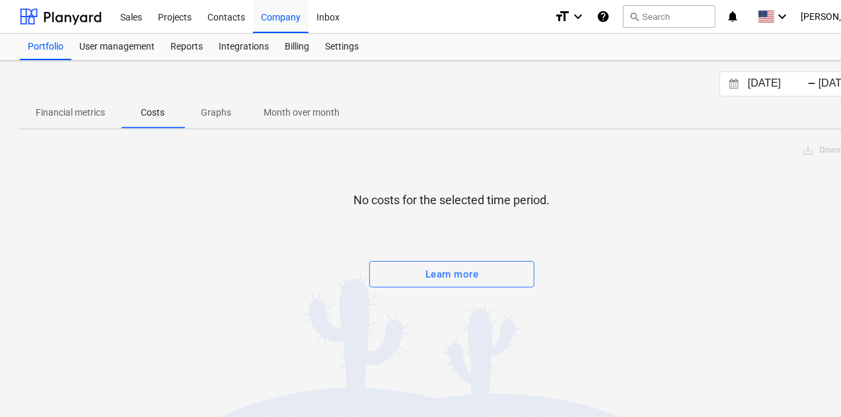
click at [218, 114] on p "Graphs" at bounding box center [216, 113] width 32 height 14
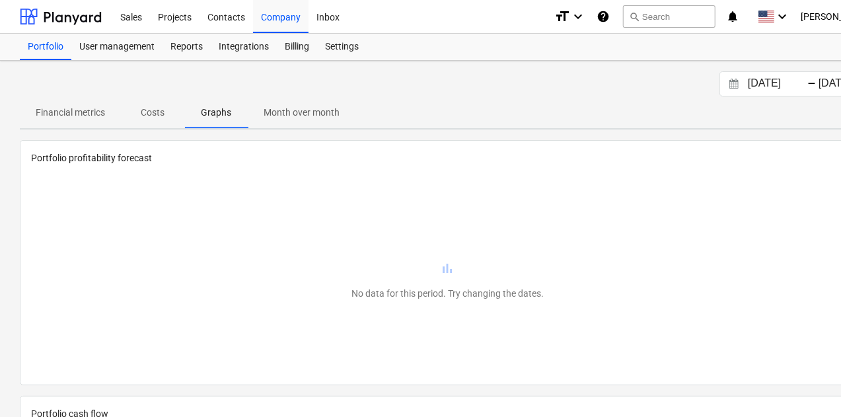
click at [307, 116] on p "Month over month" at bounding box center [302, 113] width 76 height 14
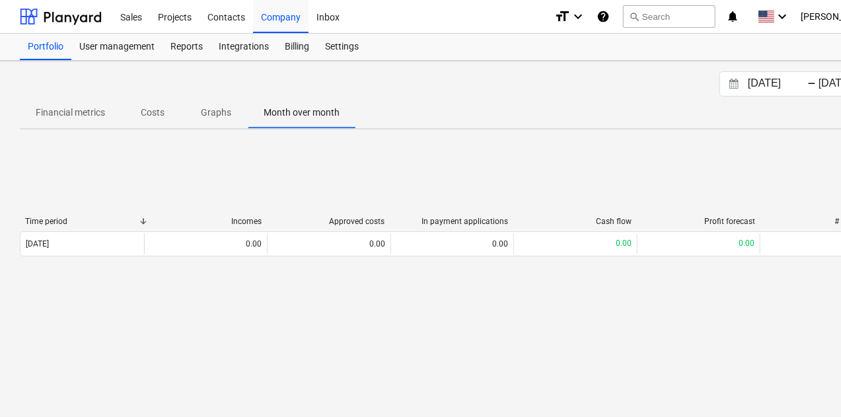
click at [225, 15] on div "Contacts" at bounding box center [227, 16] width 54 height 34
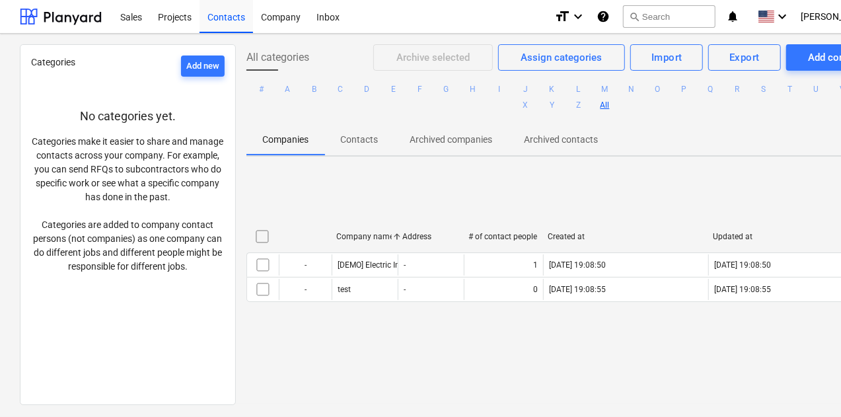
click at [174, 22] on div "Projects" at bounding box center [175, 16] width 50 height 34
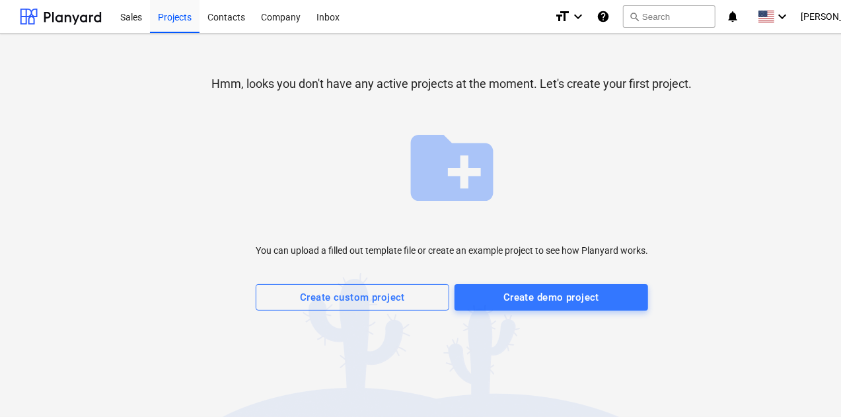
click at [137, 17] on div "Sales" at bounding box center [131, 16] width 38 height 34
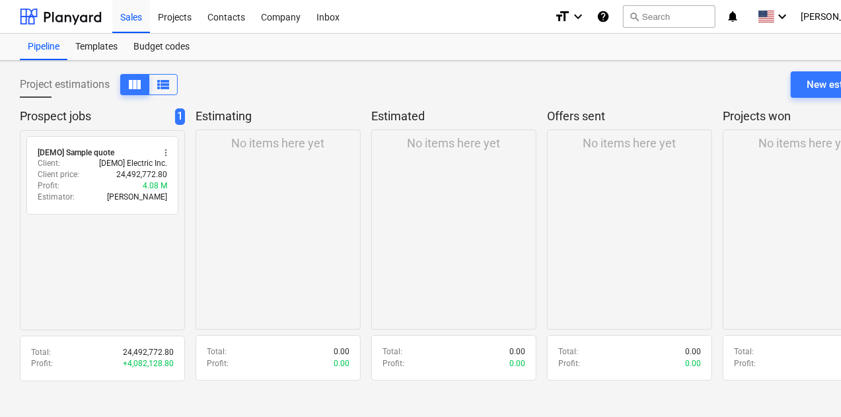
click at [114, 194] on p "Oleksandr Polishchuk" at bounding box center [137, 197] width 60 height 11
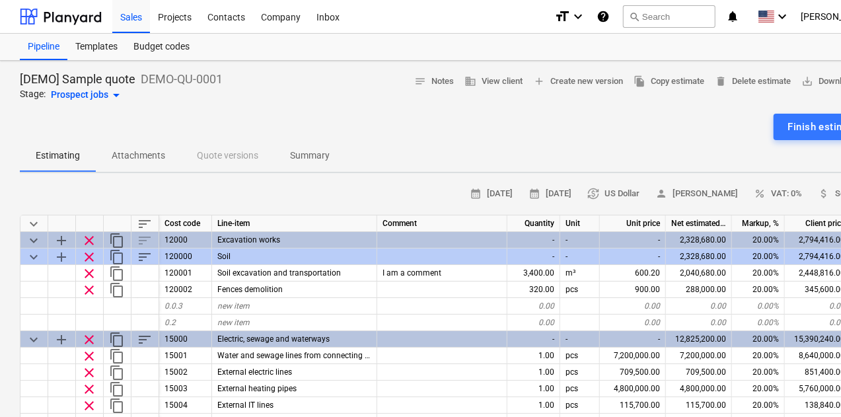
click at [40, 246] on span "keyboard_arrow_down" at bounding box center [34, 241] width 16 height 16
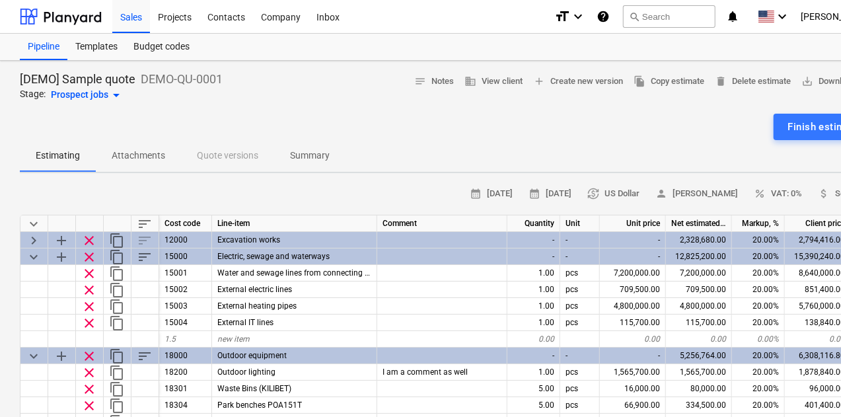
click at [33, 246] on span "keyboard_arrow_right" at bounding box center [34, 241] width 16 height 16
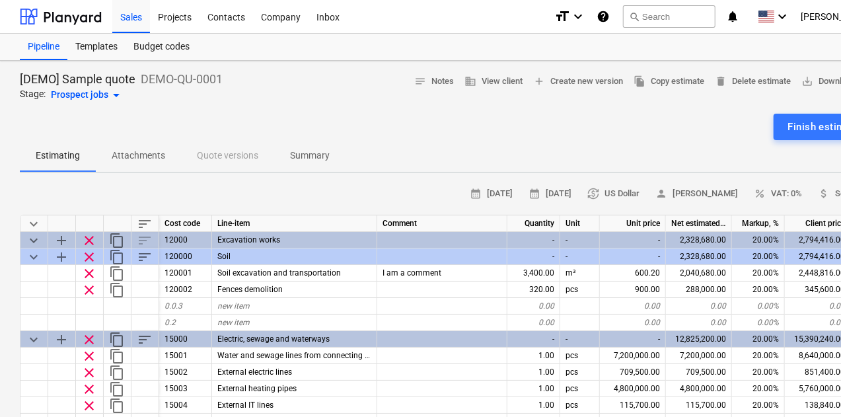
click at [33, 262] on span "keyboard_arrow_down" at bounding box center [34, 257] width 16 height 16
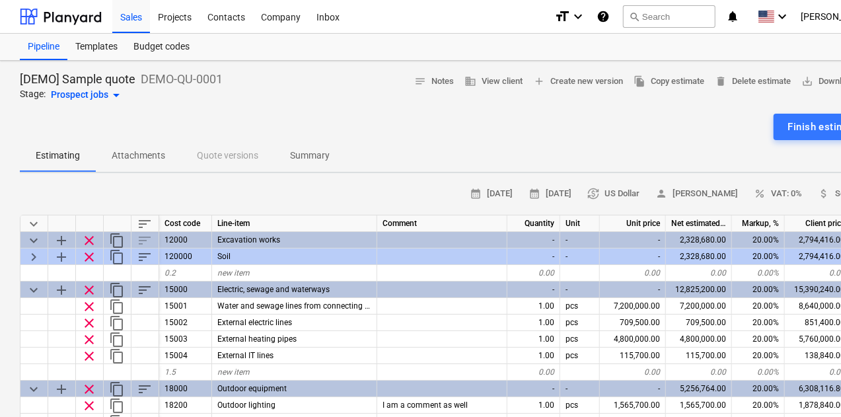
click at [34, 262] on span "keyboard_arrow_right" at bounding box center [34, 257] width 16 height 16
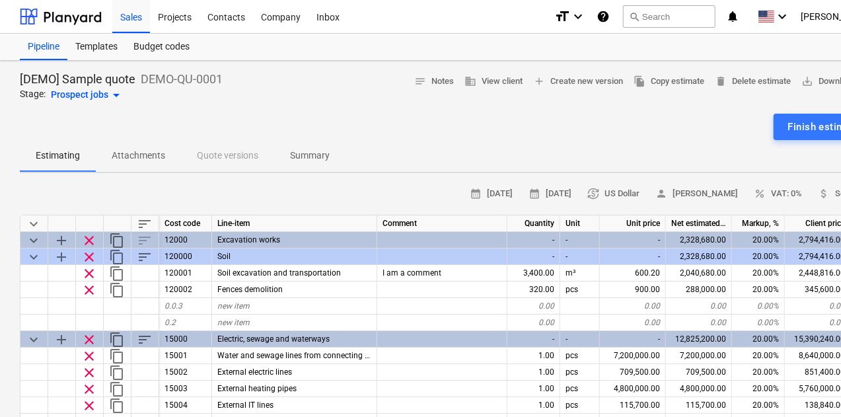
click at [116, 242] on span "content_copy" at bounding box center [117, 241] width 16 height 16
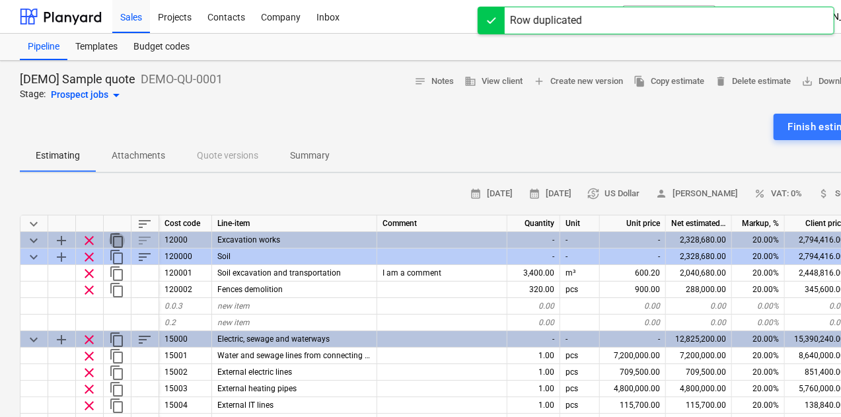
click at [118, 241] on span "content_copy" at bounding box center [117, 241] width 16 height 16
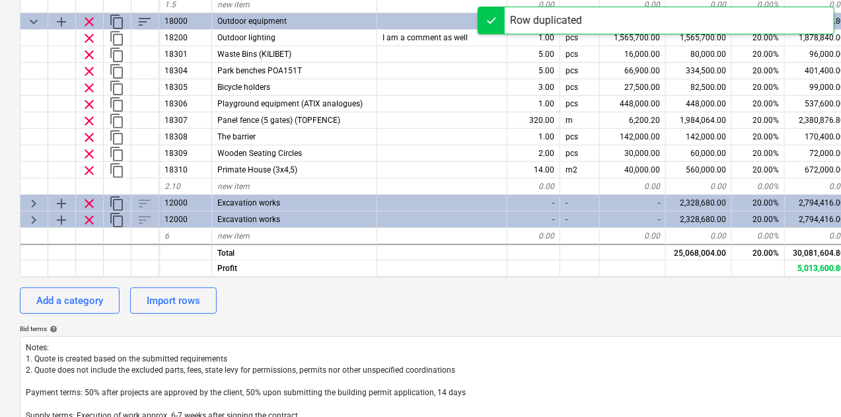
scroll to position [283, 0]
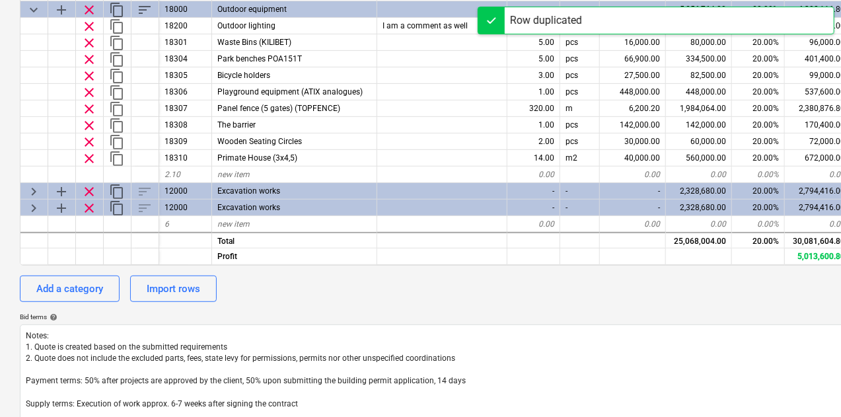
click at [94, 195] on span "clear" at bounding box center [89, 192] width 16 height 16
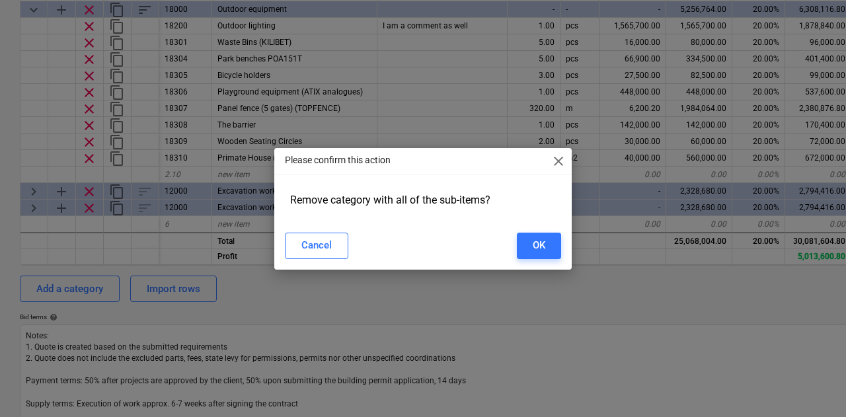
click at [539, 249] on div "OK" at bounding box center [539, 245] width 13 height 17
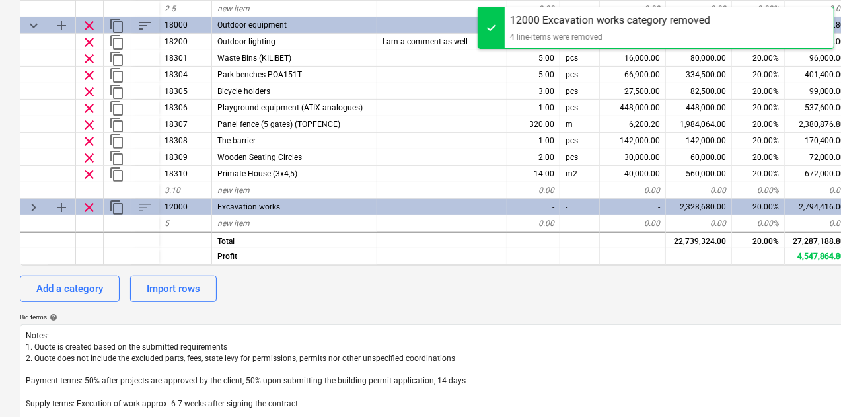
scroll to position [130, 0]
click at [120, 211] on span "content_copy" at bounding box center [117, 208] width 16 height 16
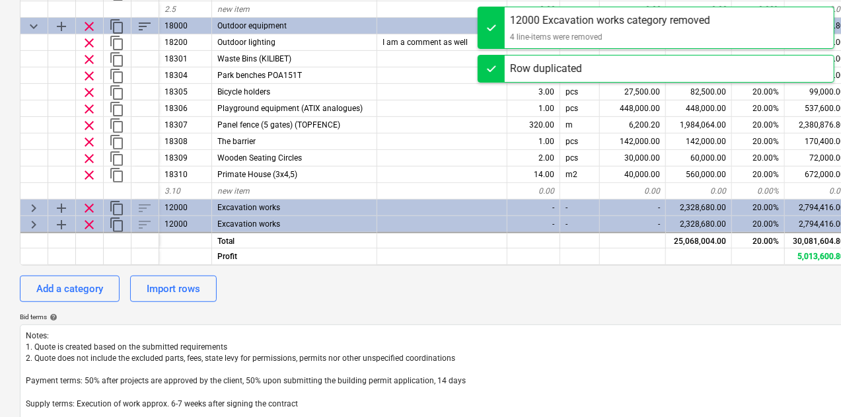
click at [89, 213] on span "clear" at bounding box center [89, 208] width 16 height 16
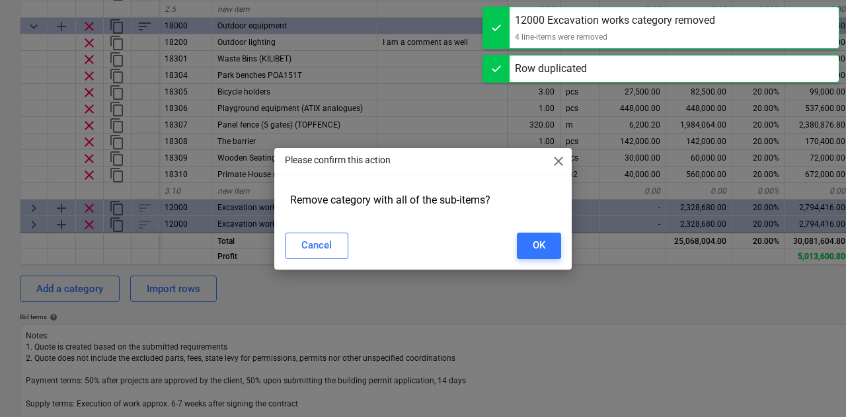
click at [528, 242] on button "OK" at bounding box center [539, 246] width 44 height 26
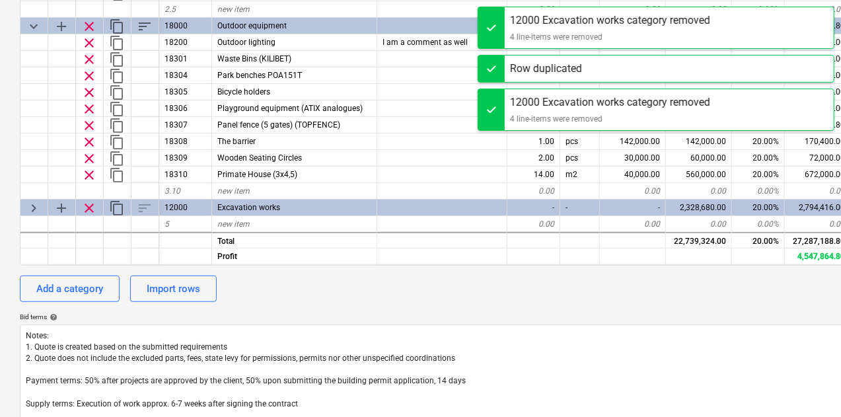
click at [87, 211] on span "clear" at bounding box center [89, 208] width 16 height 16
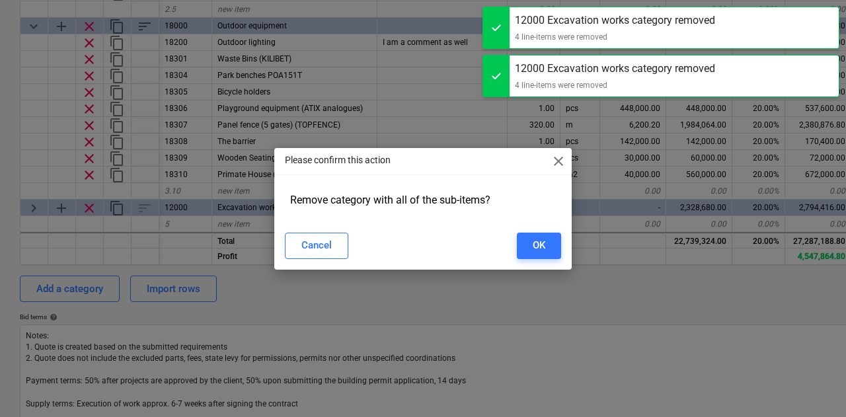
click at [548, 247] on button "OK" at bounding box center [539, 246] width 44 height 26
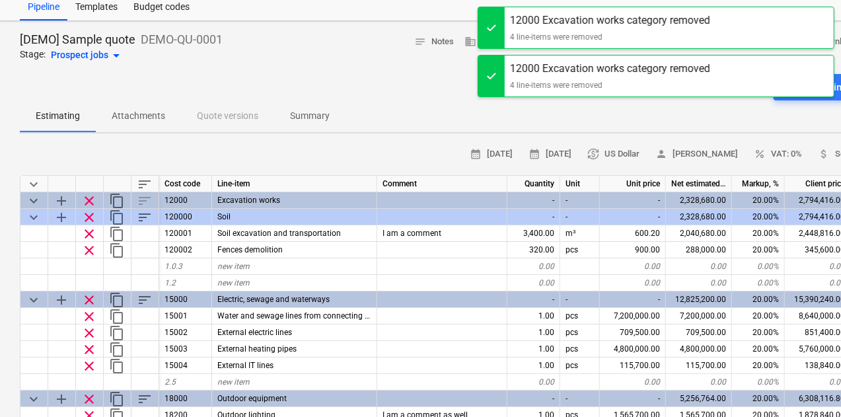
scroll to position [0, 0]
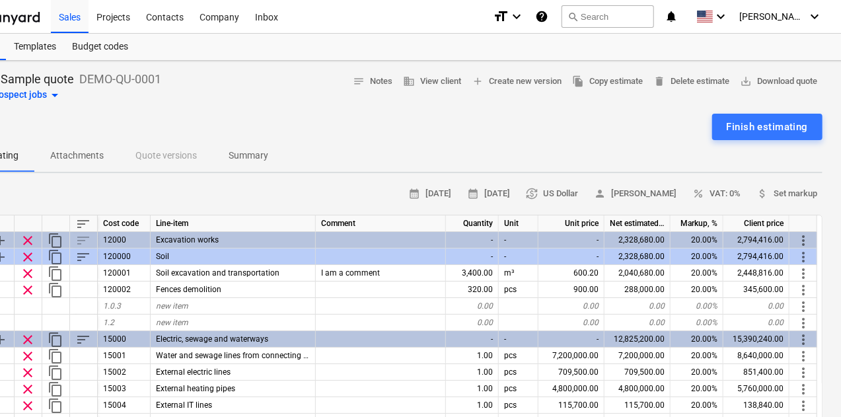
click at [551, 188] on span "currency_exchange US Dollar" at bounding box center [552, 193] width 52 height 15
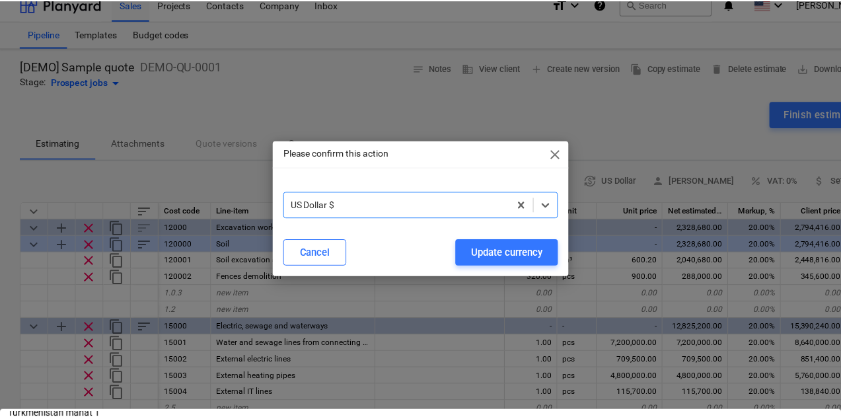
scroll to position [3247, 0]
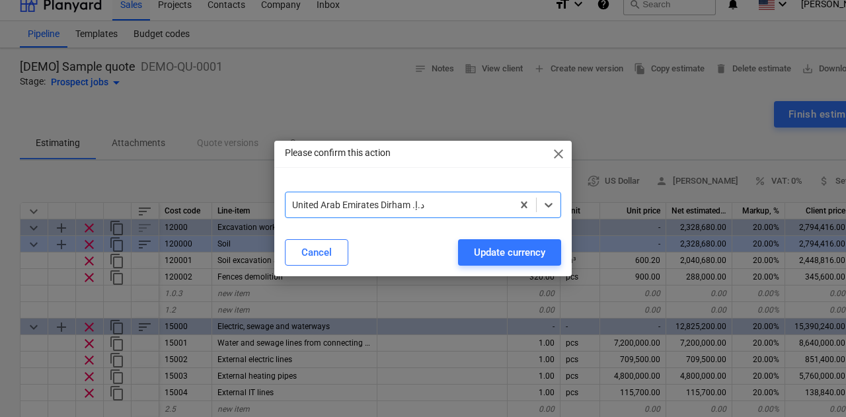
click at [518, 255] on div "Update currency" at bounding box center [509, 252] width 71 height 17
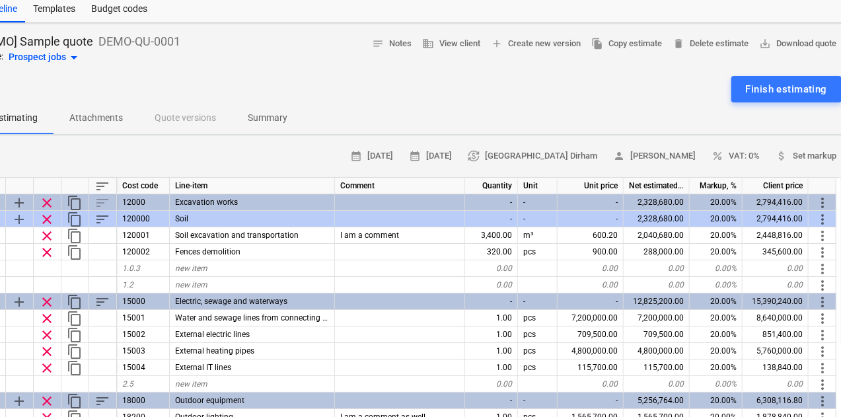
scroll to position [0, 42]
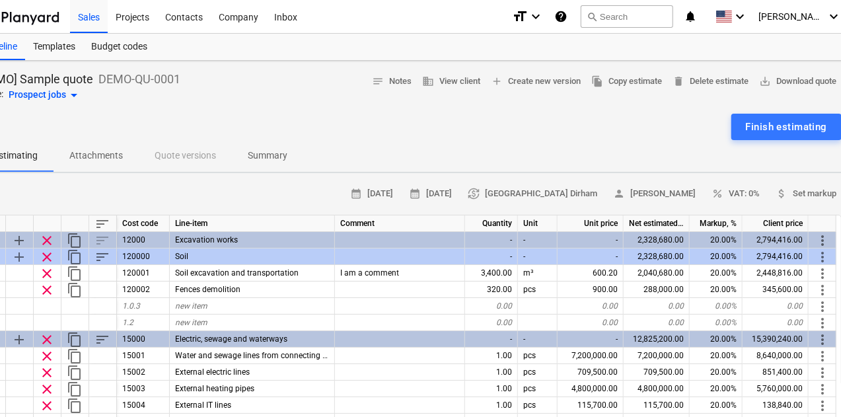
click at [132, 21] on div "Projects" at bounding box center [133, 16] width 50 height 34
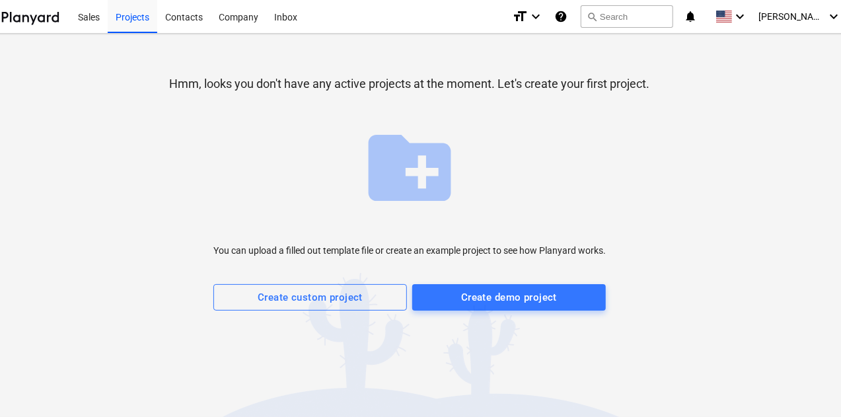
click at [486, 293] on div "Create demo project" at bounding box center [509, 297] width 96 height 17
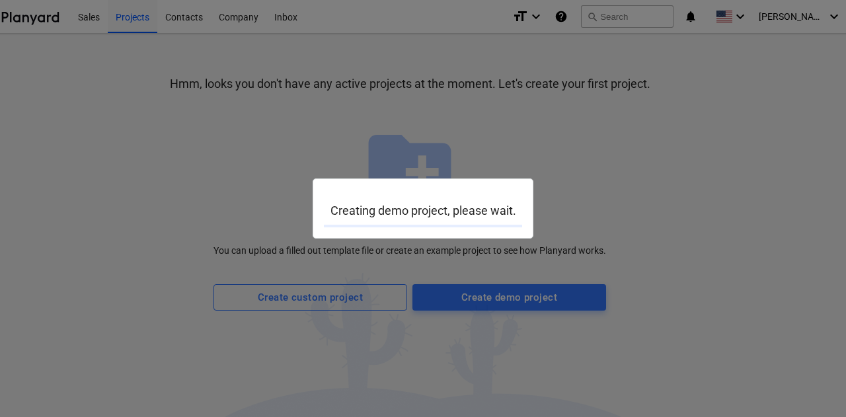
click at [201, 116] on div at bounding box center [423, 208] width 846 height 417
click at [391, 309] on div at bounding box center [423, 208] width 846 height 417
click at [390, 287] on div at bounding box center [423, 208] width 846 height 417
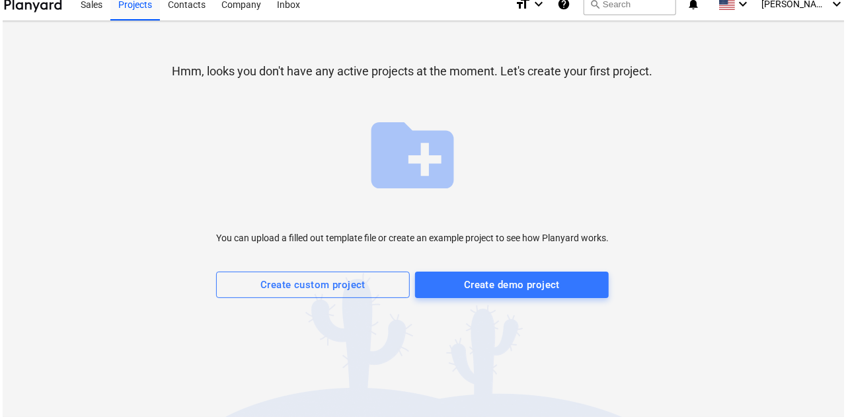
scroll to position [0, 42]
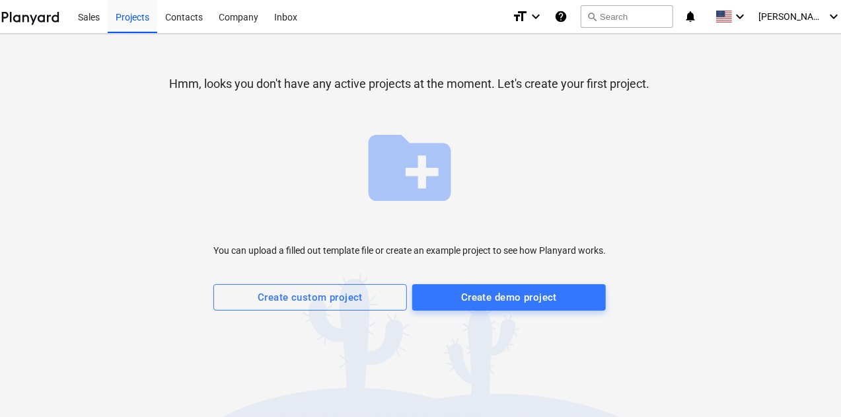
click at [311, 297] on div "Create custom project" at bounding box center [310, 297] width 105 height 17
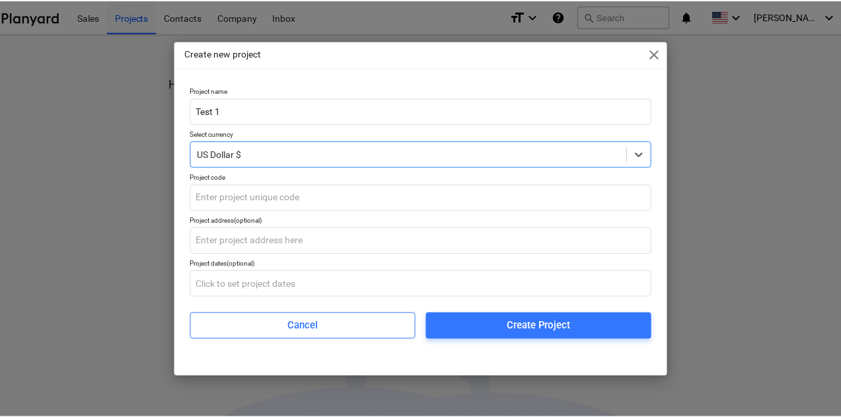
scroll to position [3240, 0]
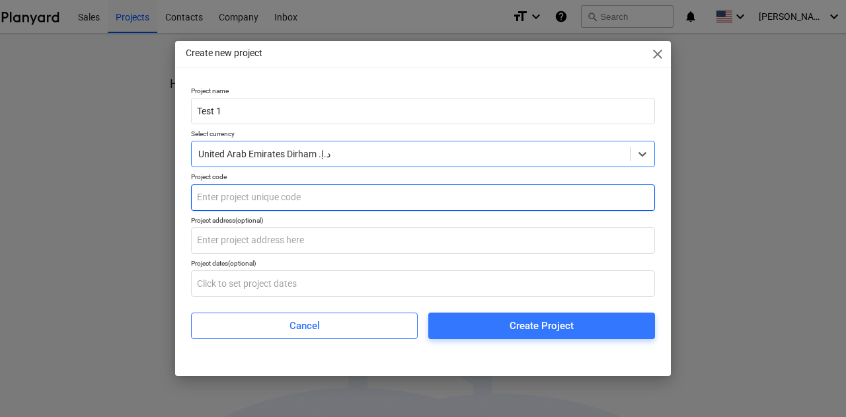
click at [327, 201] on input "text" at bounding box center [423, 197] width 464 height 26
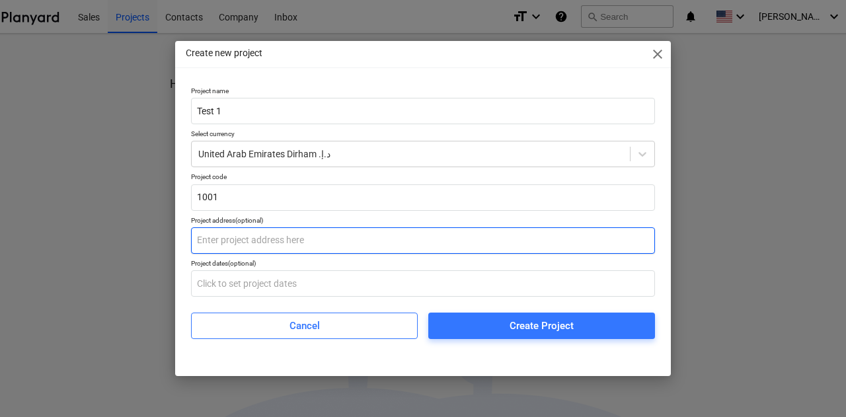
click at [346, 241] on input "text" at bounding box center [423, 240] width 464 height 26
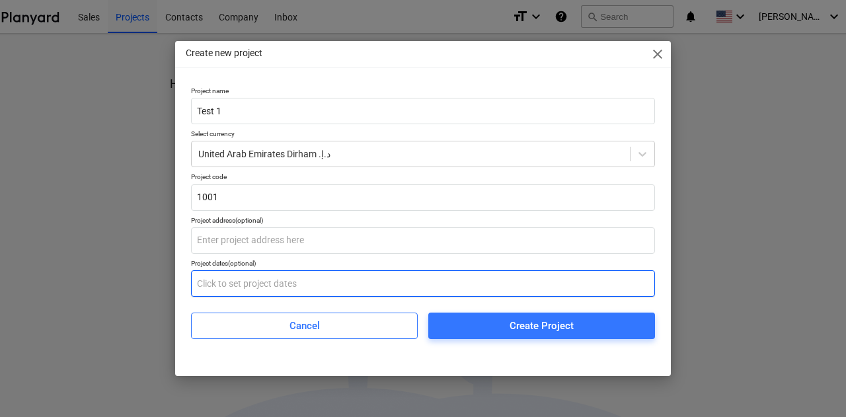
click at [329, 285] on input "text" at bounding box center [423, 283] width 464 height 26
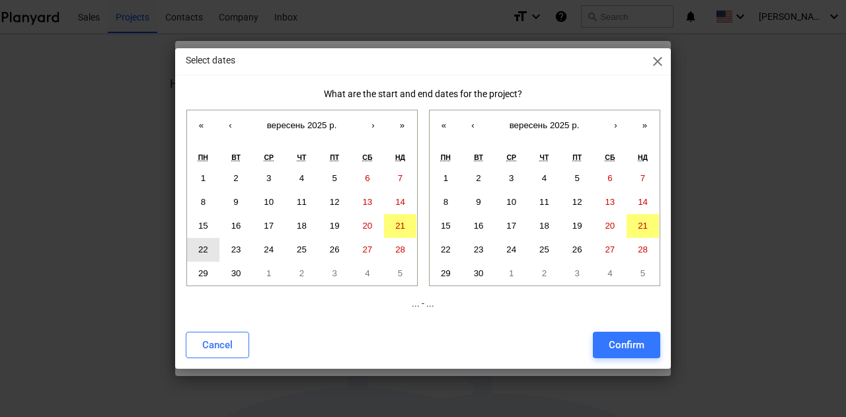
click at [202, 246] on abbr "22" at bounding box center [203, 249] width 10 height 10
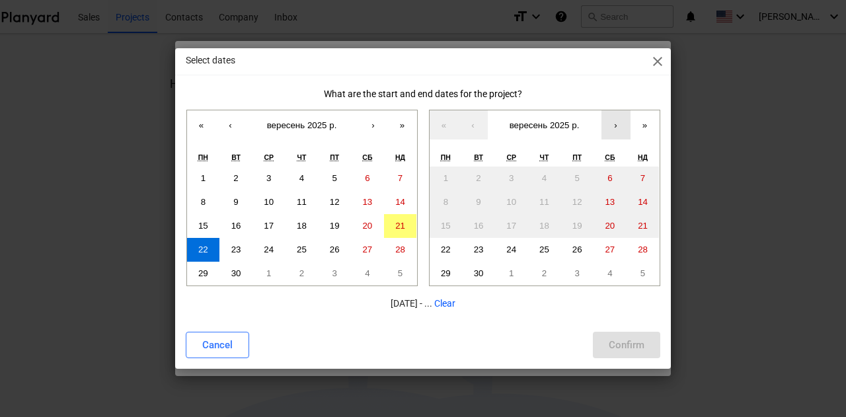
click at [616, 125] on button "›" at bounding box center [615, 124] width 29 height 29
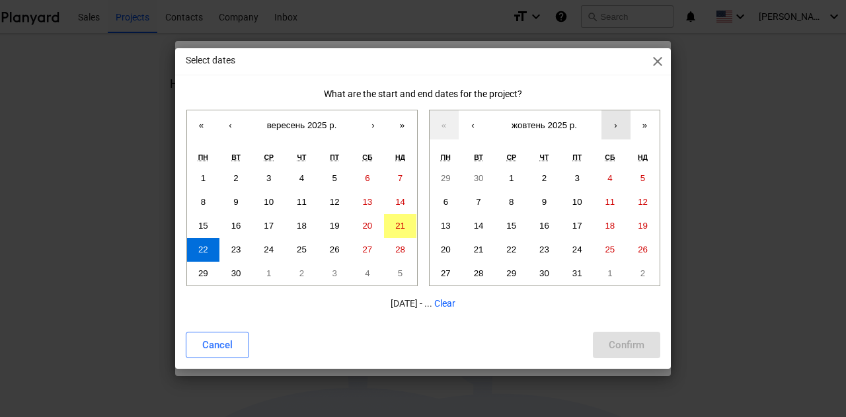
click at [616, 129] on button "›" at bounding box center [615, 124] width 29 height 29
click at [617, 127] on button "›" at bounding box center [615, 124] width 29 height 29
click at [616, 130] on button "›" at bounding box center [615, 124] width 29 height 29
click at [615, 125] on button "›" at bounding box center [615, 124] width 29 height 29
click at [616, 125] on button "›" at bounding box center [615, 124] width 29 height 29
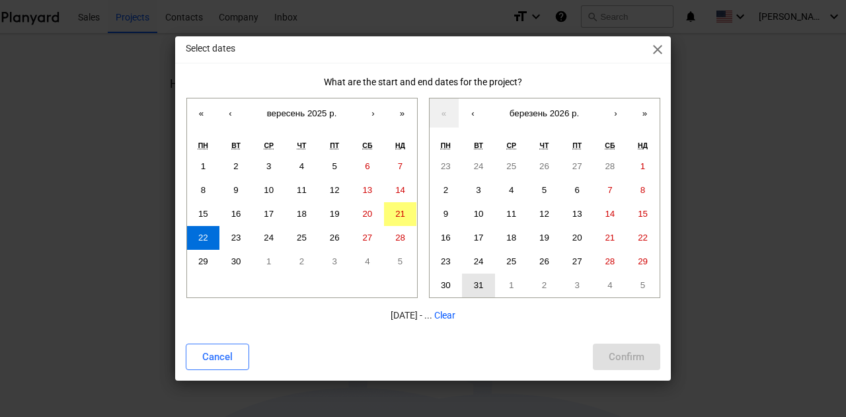
click at [478, 285] on abbr "31" at bounding box center [479, 285] width 10 height 10
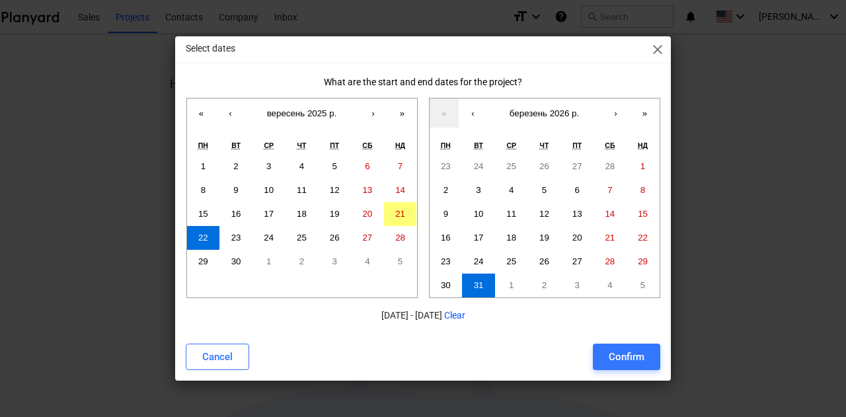
click at [628, 354] on div "Confirm" at bounding box center [627, 356] width 36 height 17
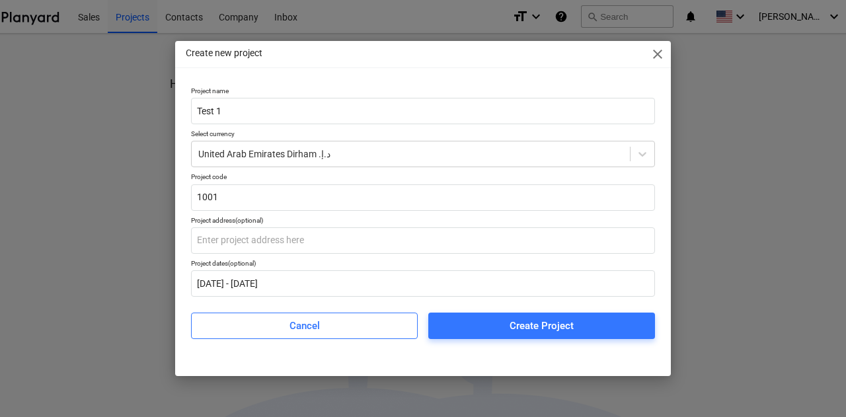
click at [545, 328] on div "Create Project" at bounding box center [541, 325] width 64 height 17
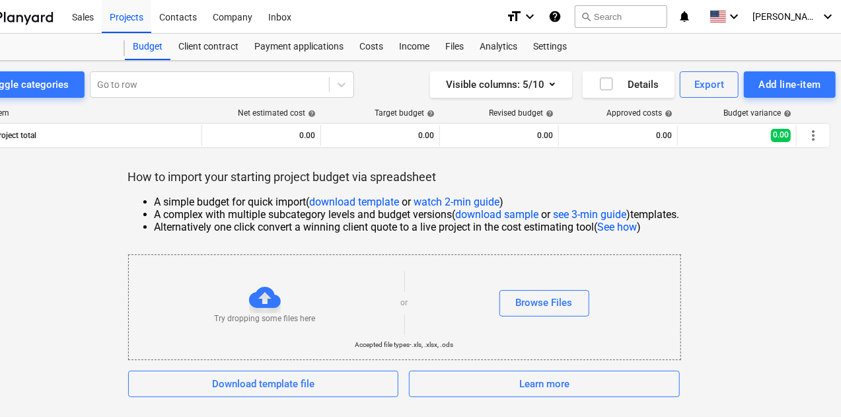
scroll to position [0, 62]
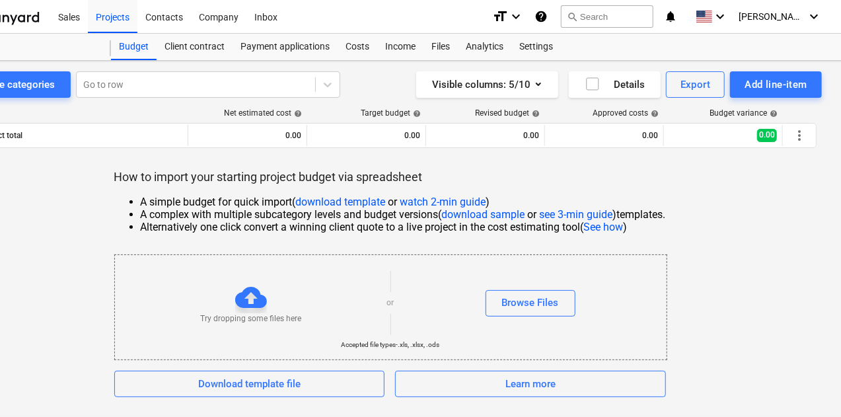
click at [564, 214] on link "see 3-min guide" at bounding box center [576, 214] width 73 height 13
